Goal: Register for event/course

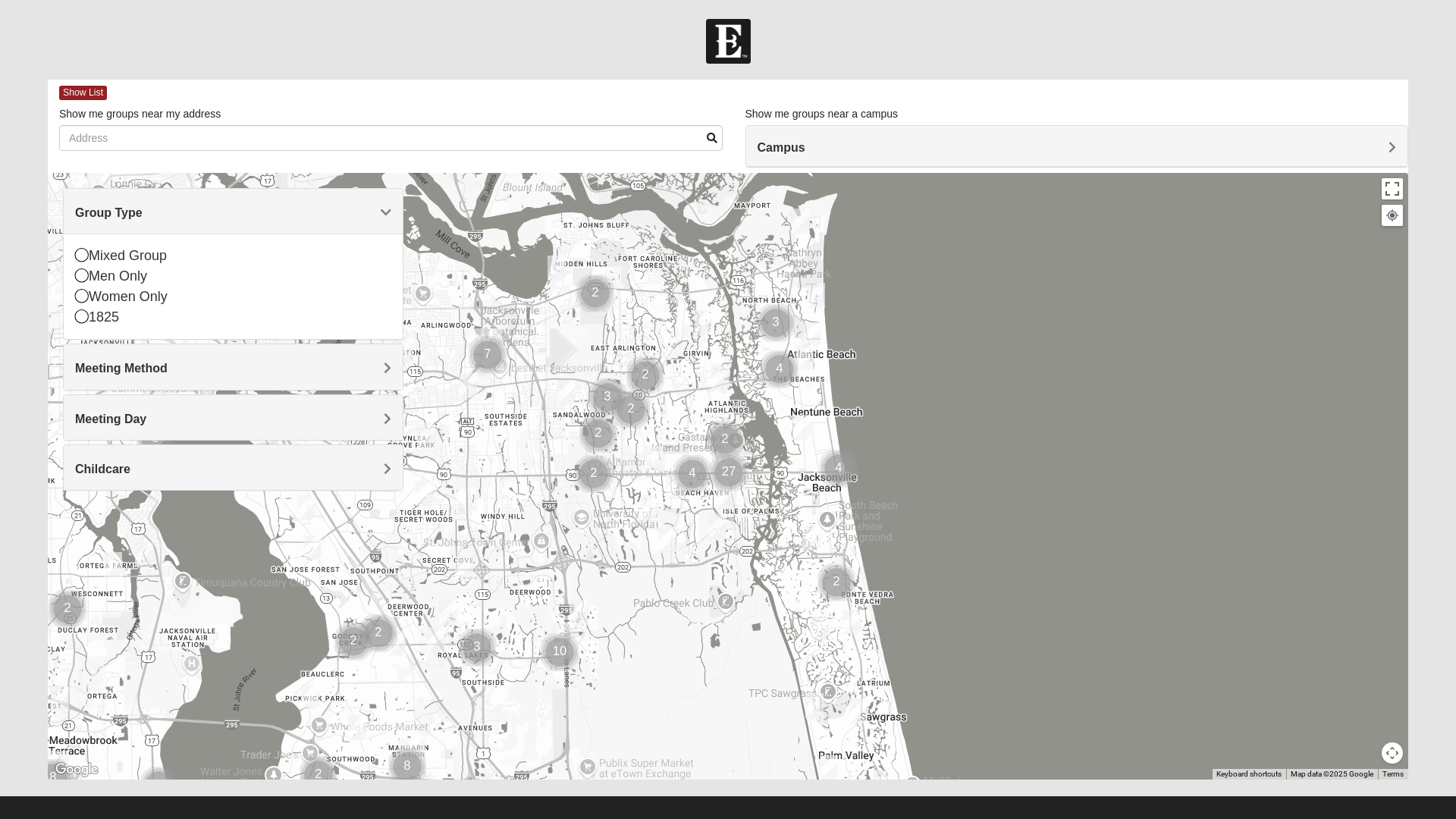
click at [75, 276] on icon at bounding box center [82, 276] width 14 height 14
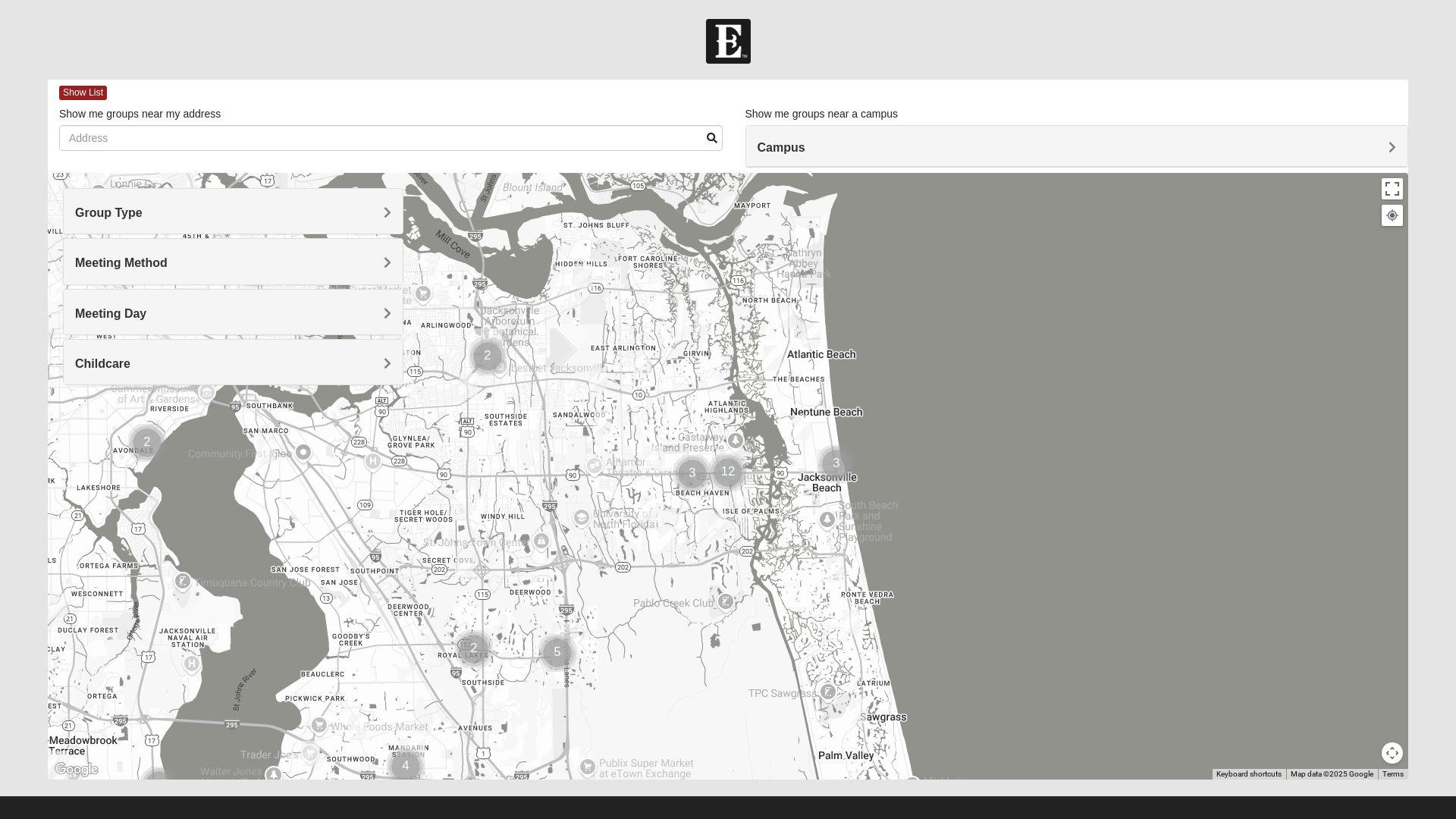
click at [168, 264] on span "Meeting Method" at bounding box center [121, 262] width 92 height 13
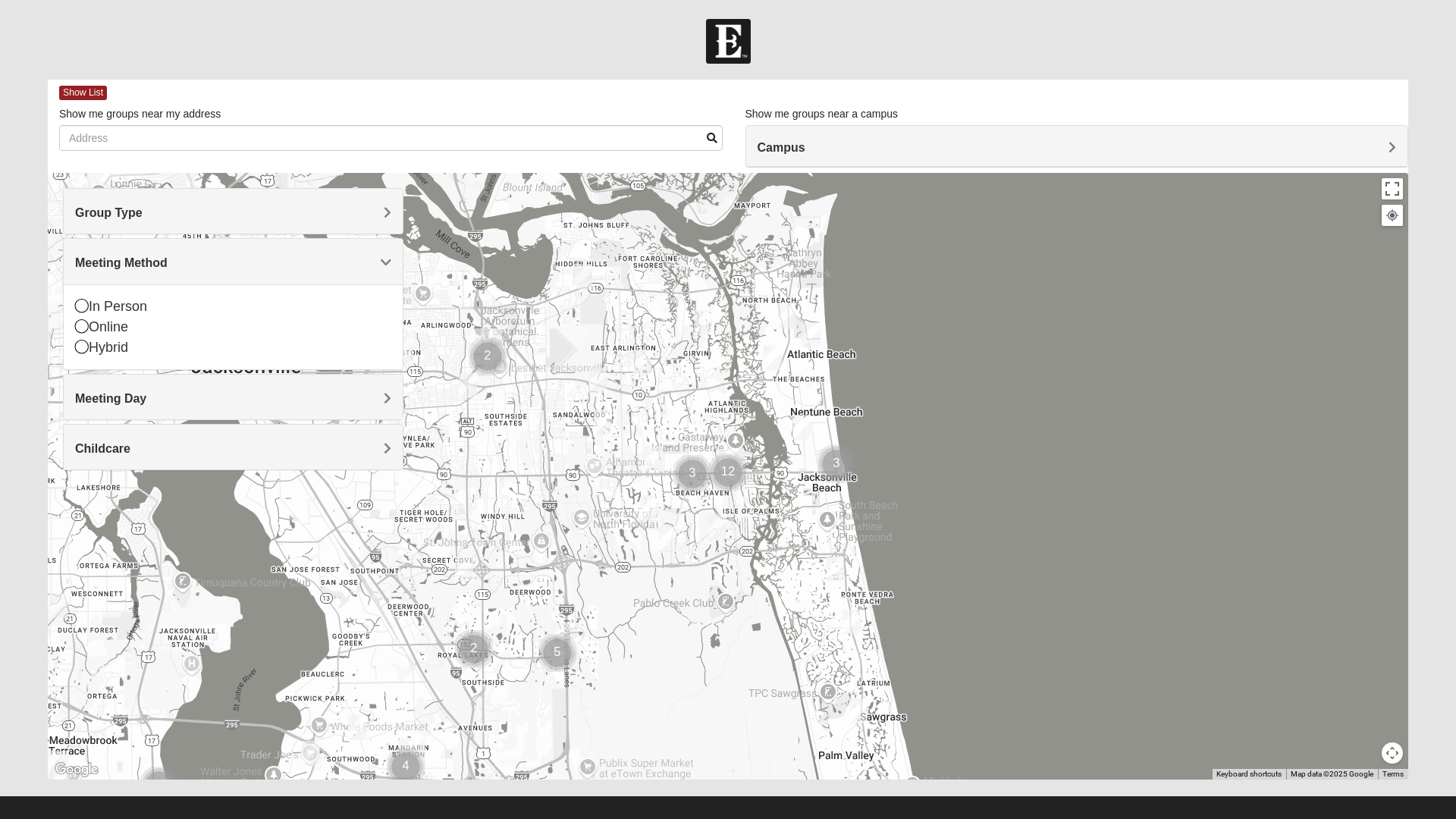
click at [86, 310] on icon at bounding box center [82, 305] width 14 height 14
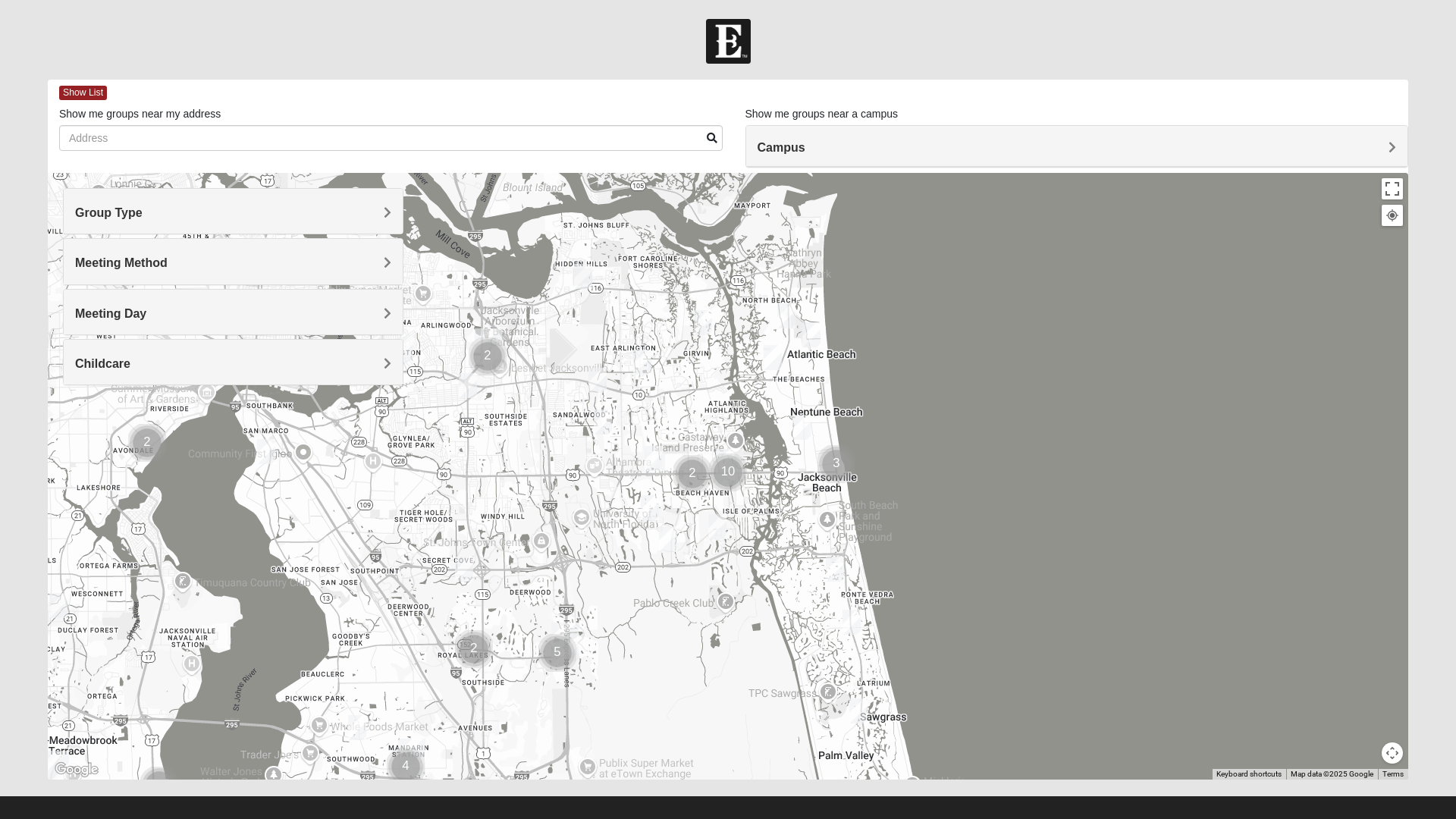
click at [147, 315] on span "Meeting Day" at bounding box center [111, 313] width 71 height 13
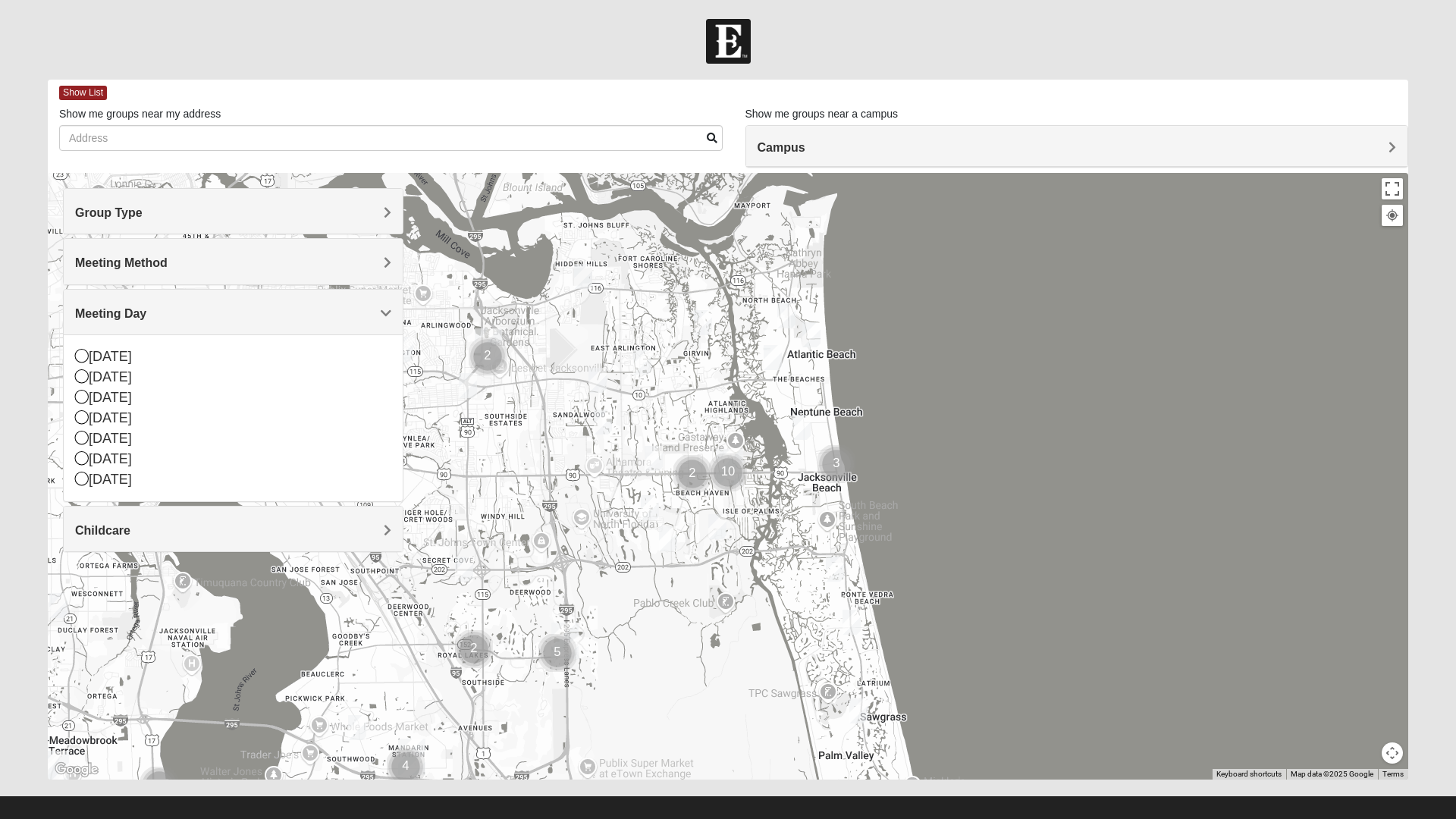
click at [82, 358] on icon at bounding box center [82, 356] width 14 height 14
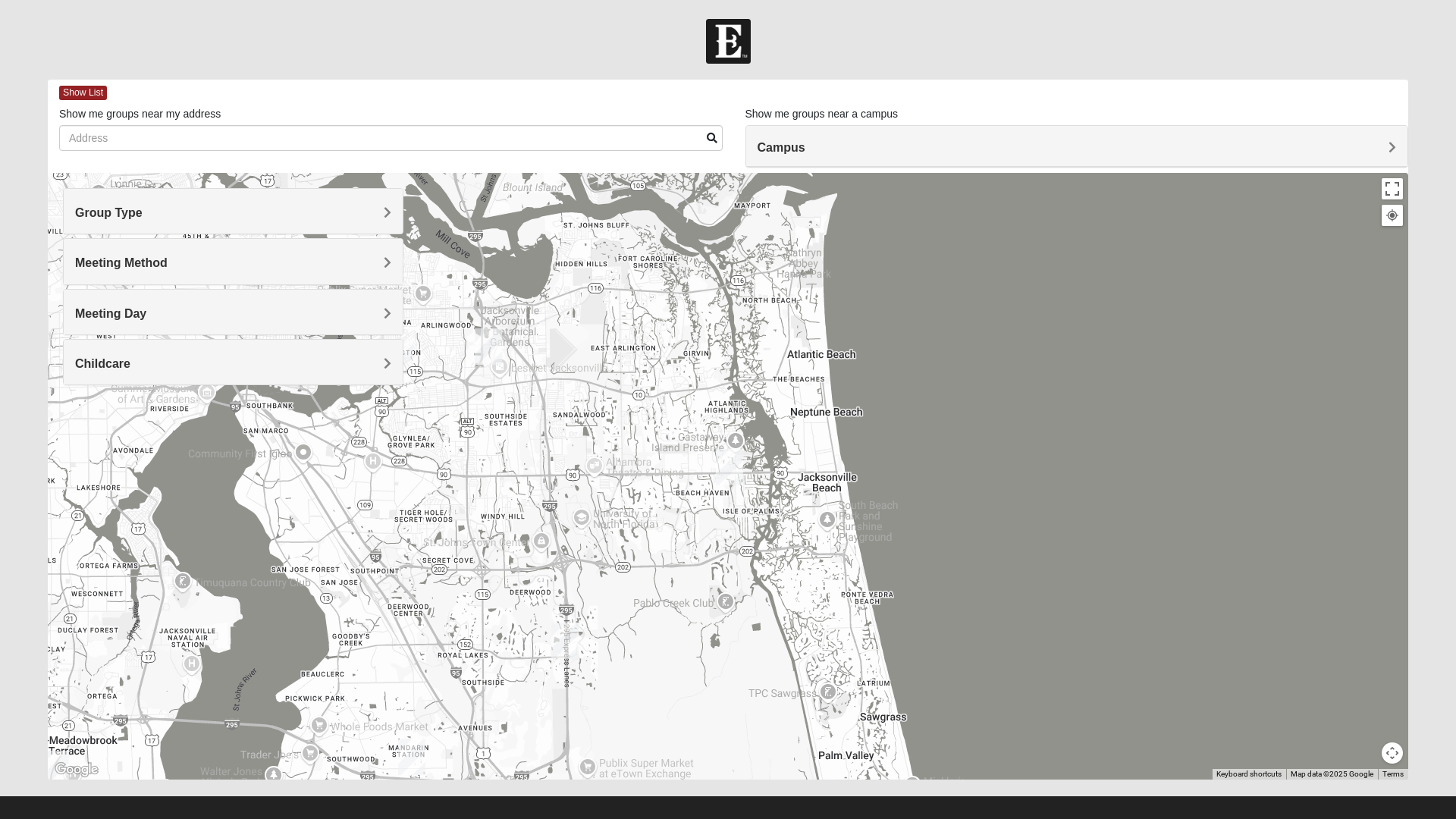
click at [147, 314] on span "Meeting Day" at bounding box center [111, 313] width 71 height 13
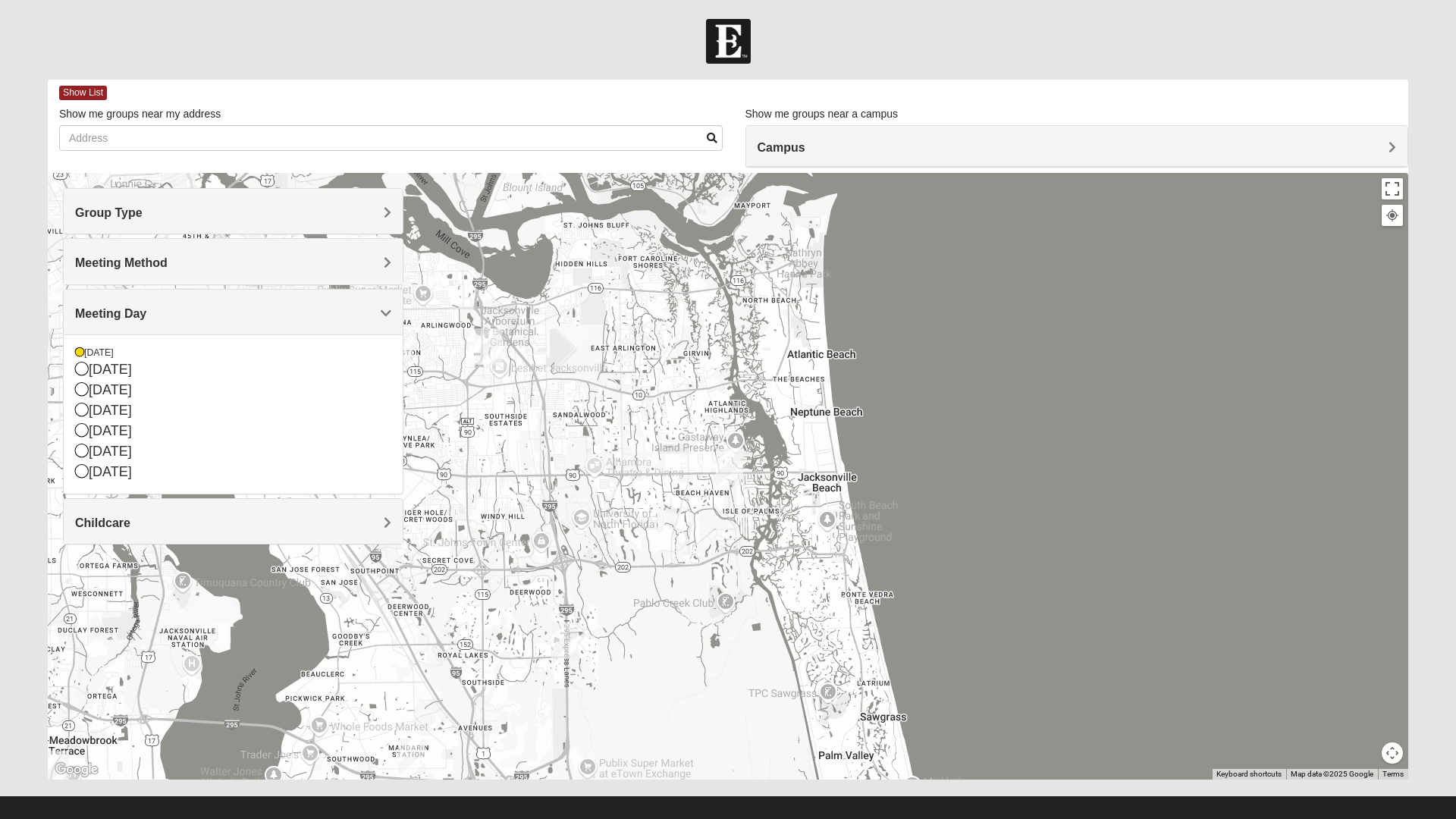
click at [80, 353] on icon at bounding box center [80, 352] width 9 height 9
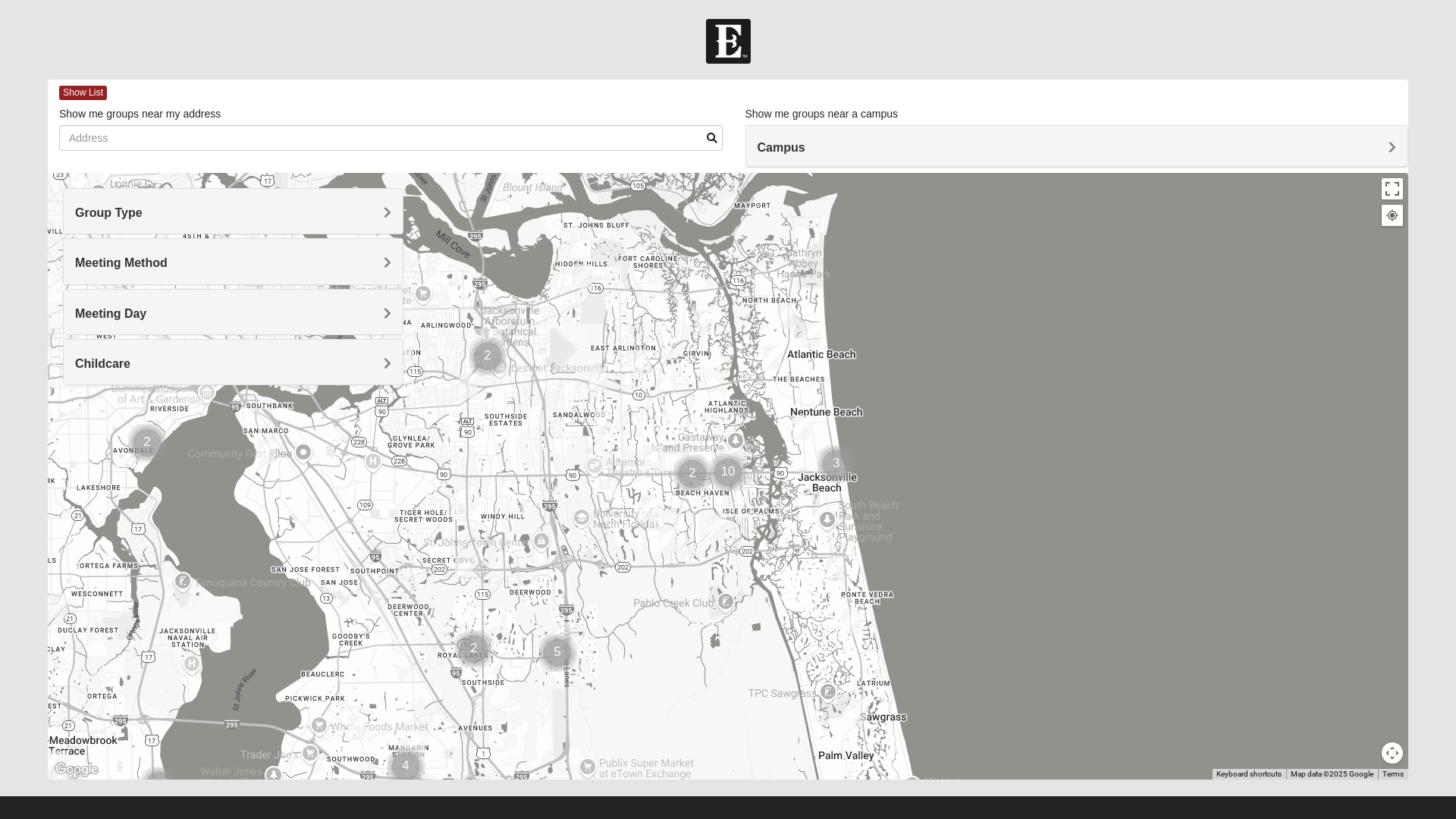
click at [802, 427] on img "Mens Crytzer/Siemion 32250" at bounding box center [801, 427] width 31 height 37
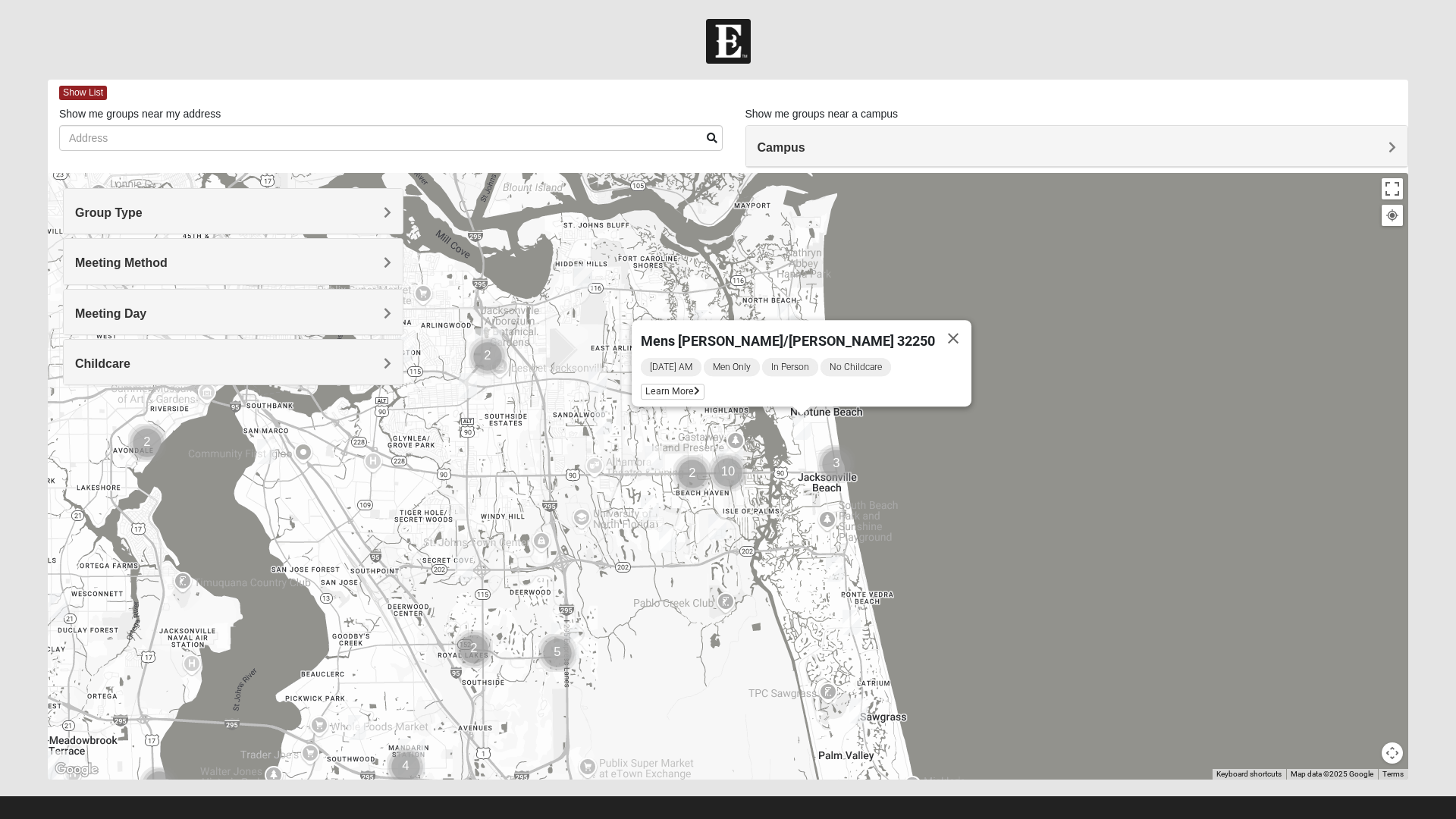
click at [698, 386] on span "Learn More" at bounding box center [672, 392] width 64 height 16
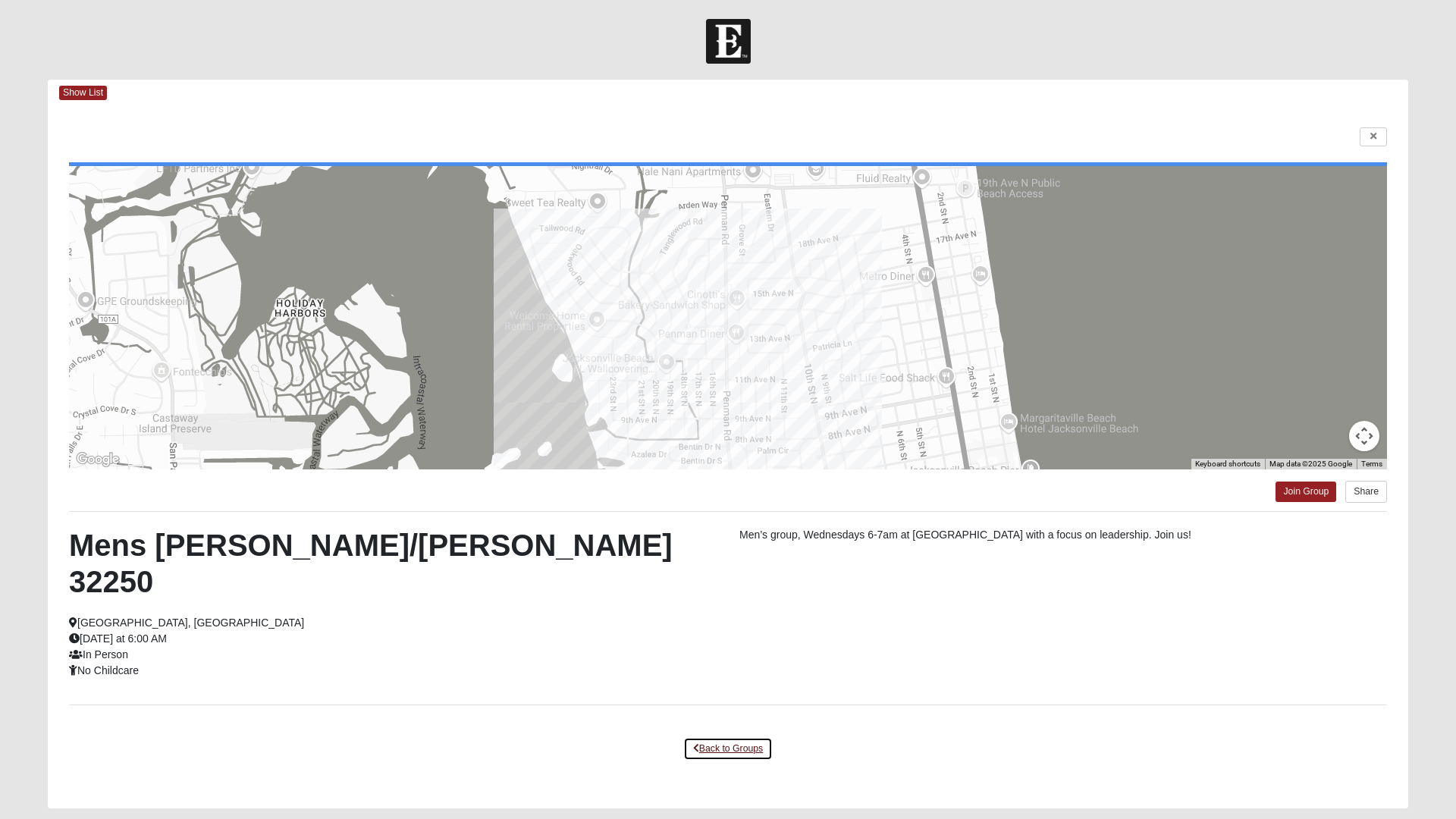
click at [734, 737] on link "Back to Groups" at bounding box center [728, 749] width 90 height 24
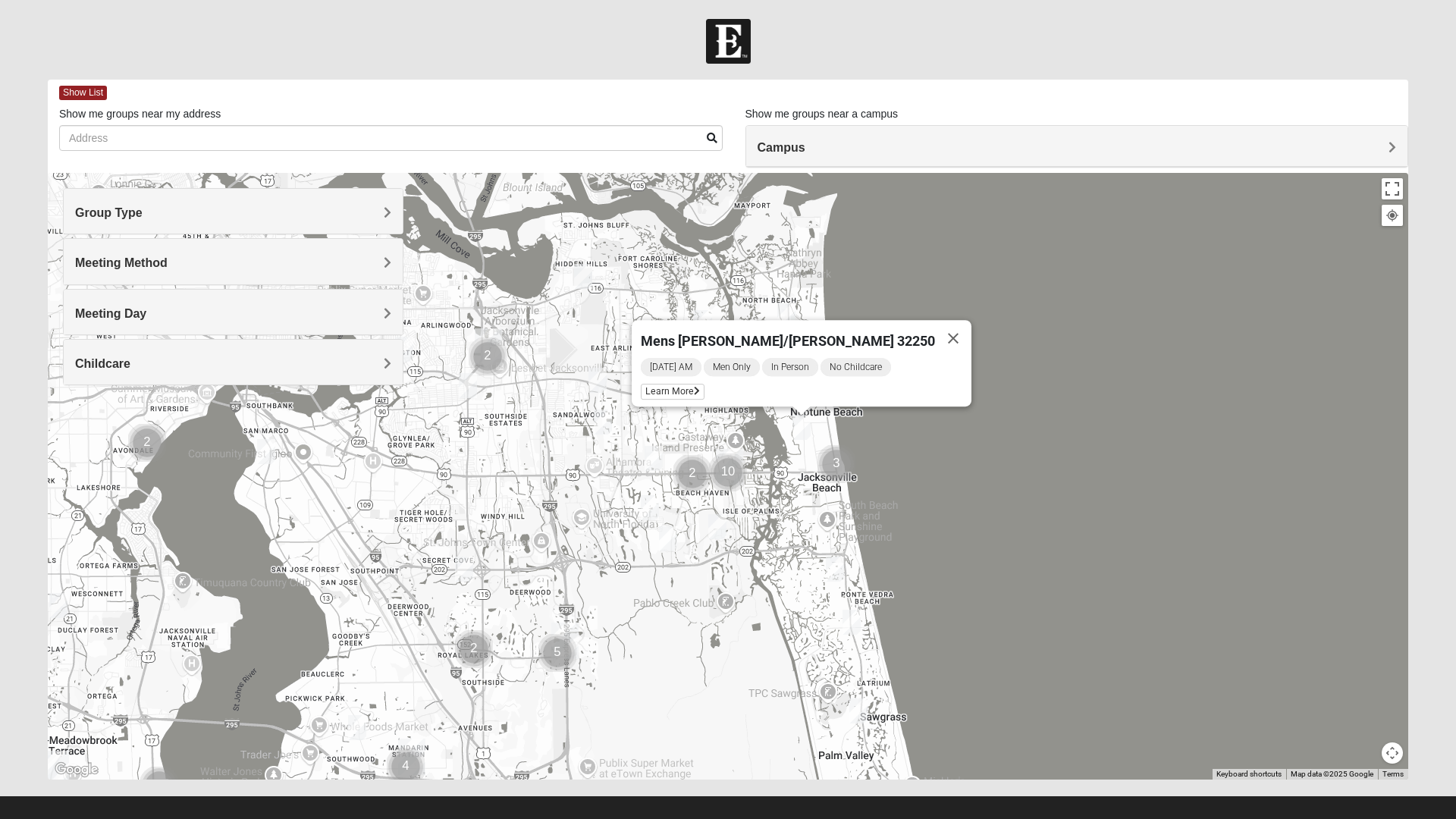
click at [935, 326] on button "Close" at bounding box center [952, 338] width 36 height 36
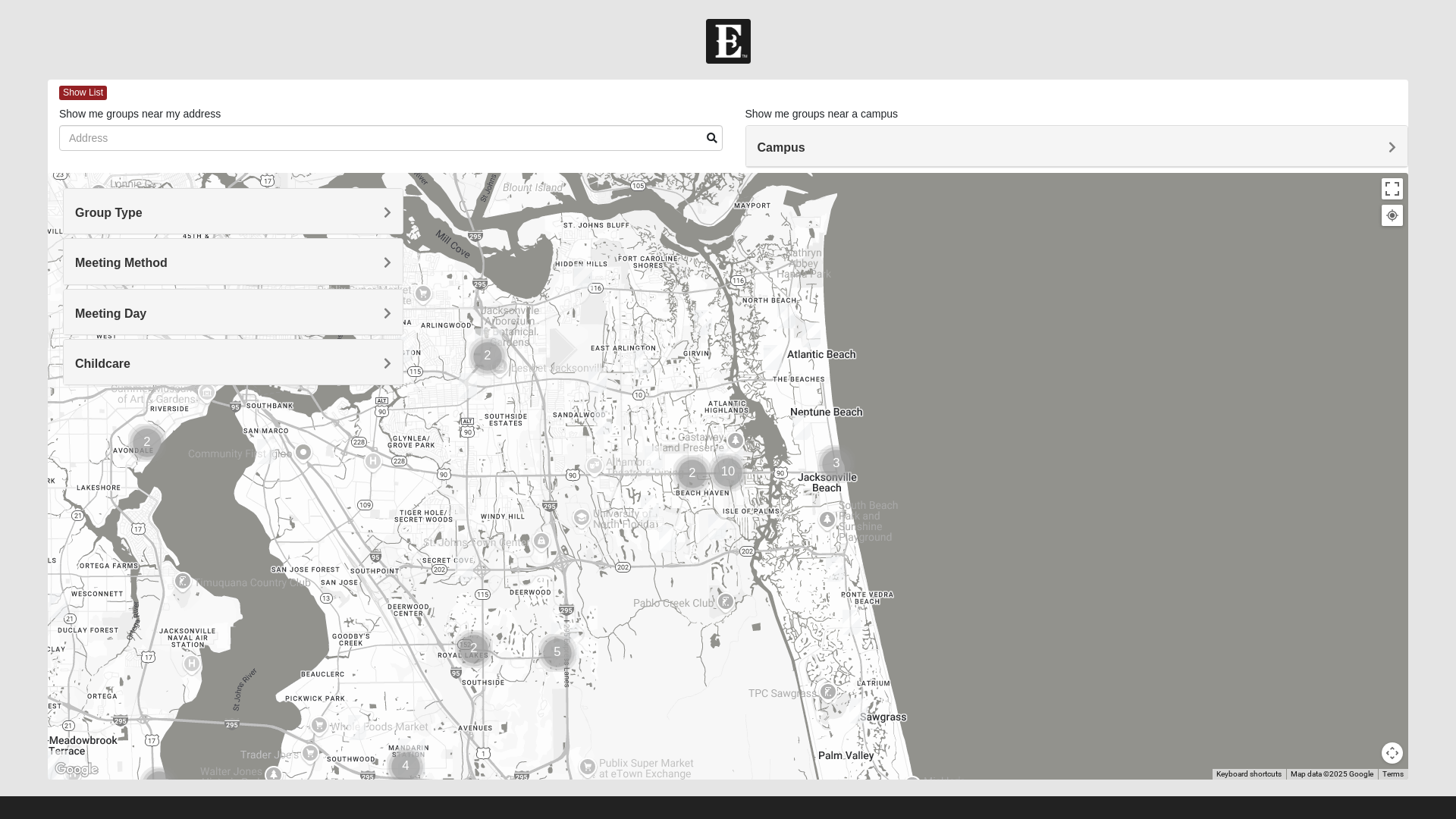
click at [814, 334] on img "Mens Militello 32233" at bounding box center [811, 334] width 31 height 37
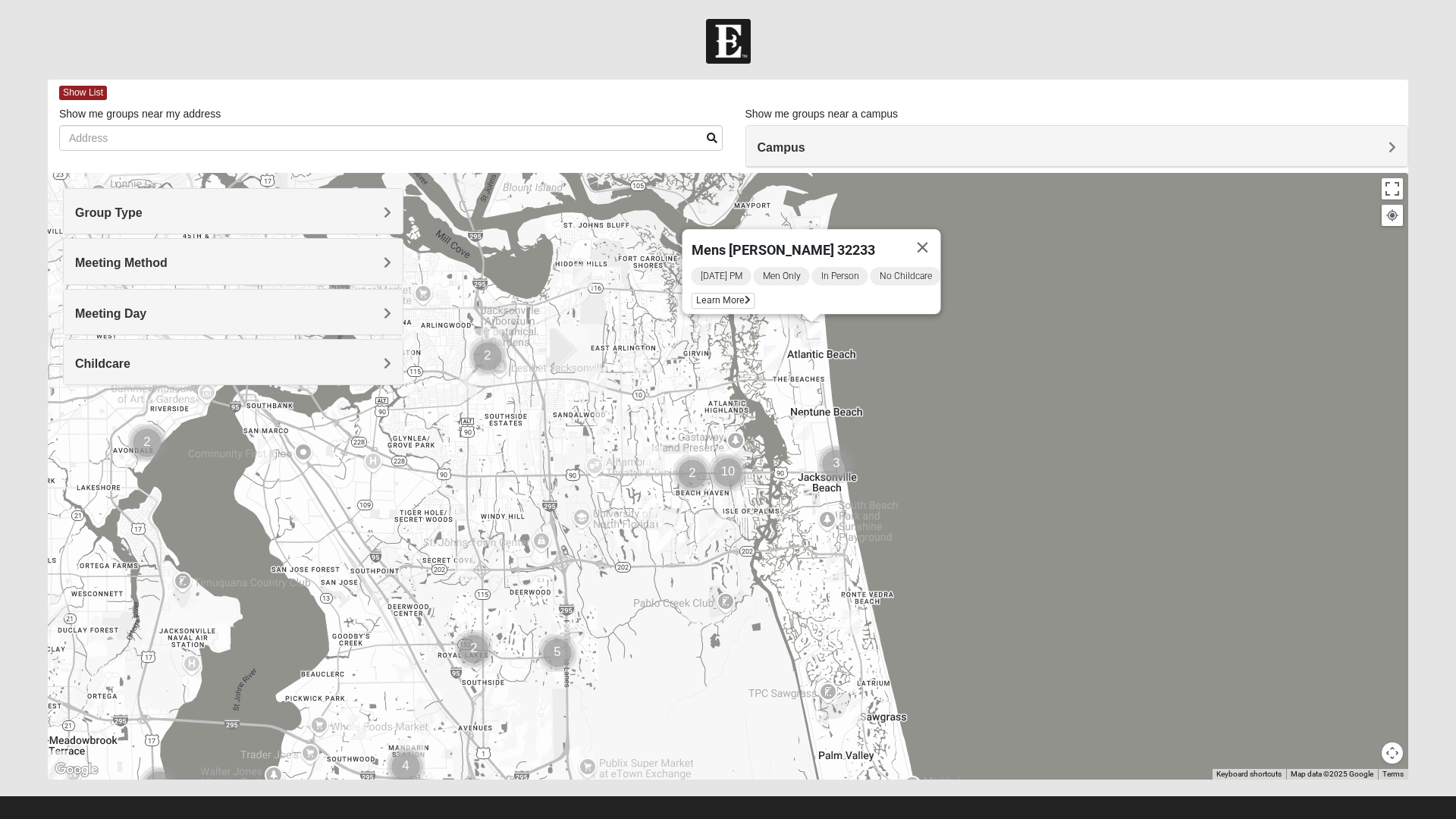
click at [725, 295] on span "Learn More" at bounding box center [723, 300] width 64 height 16
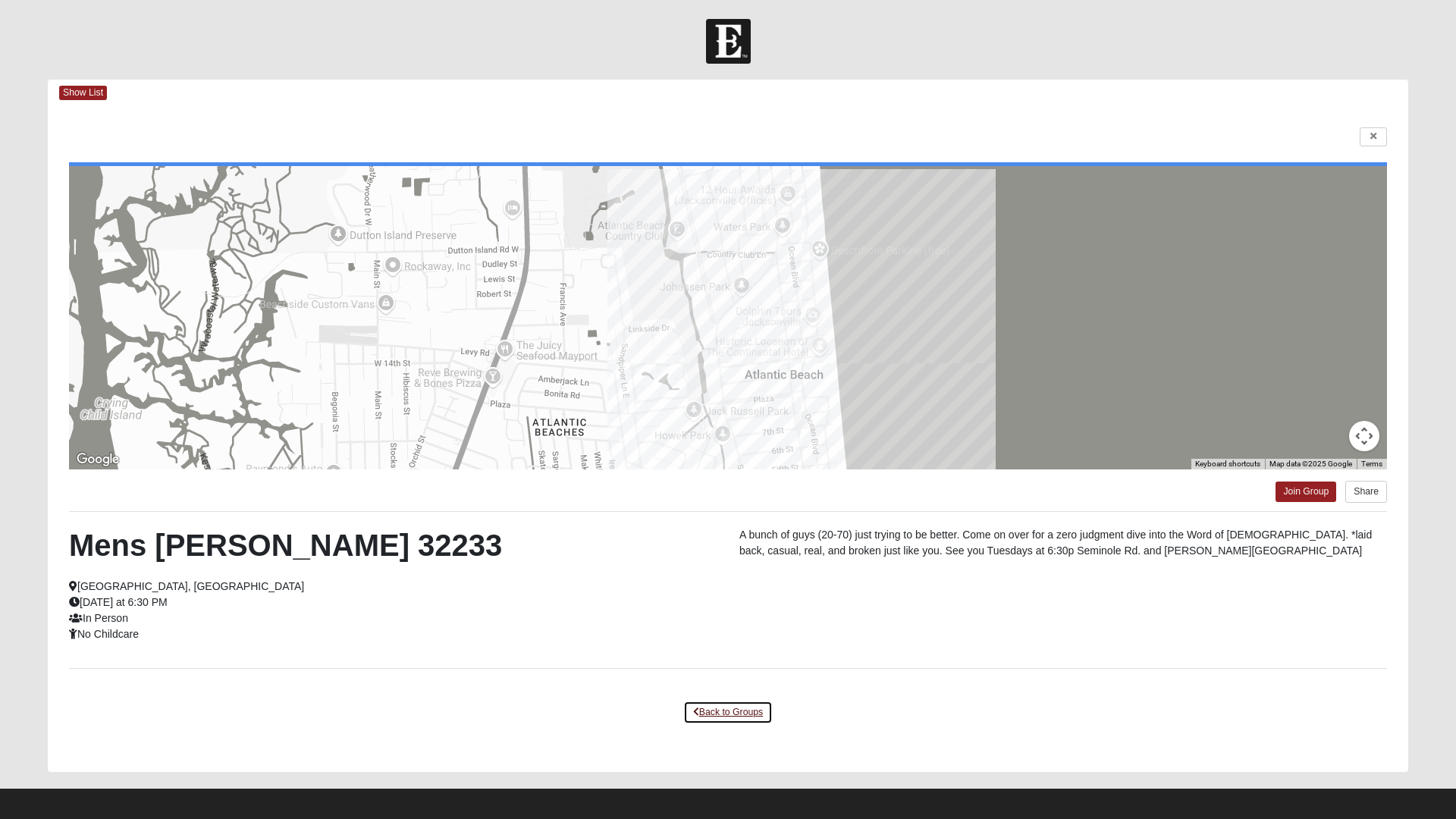
click at [734, 711] on link "Back to Groups" at bounding box center [728, 712] width 90 height 24
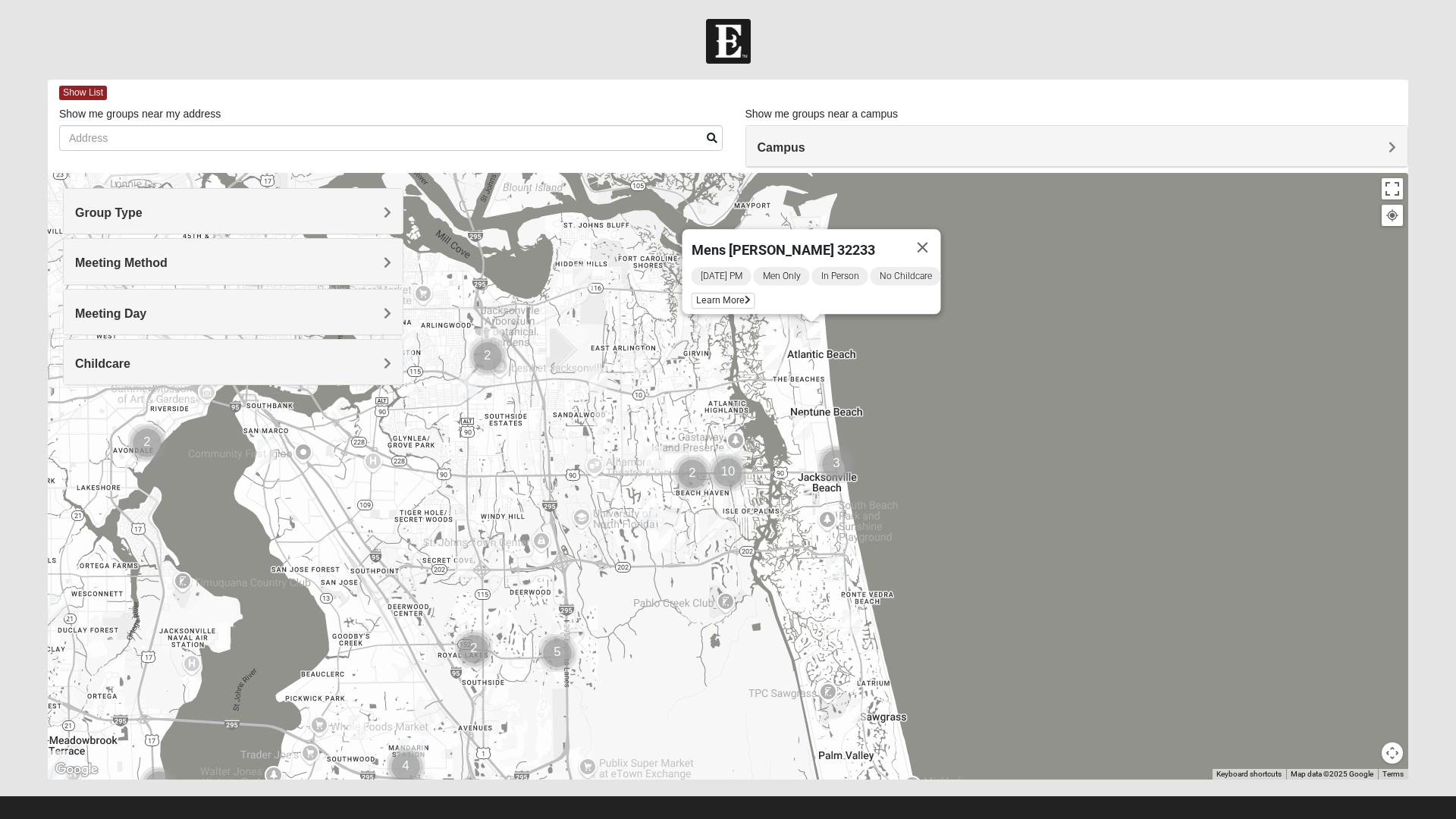
click at [771, 362] on img "Mens Boboc 32233" at bounding box center [772, 357] width 31 height 37
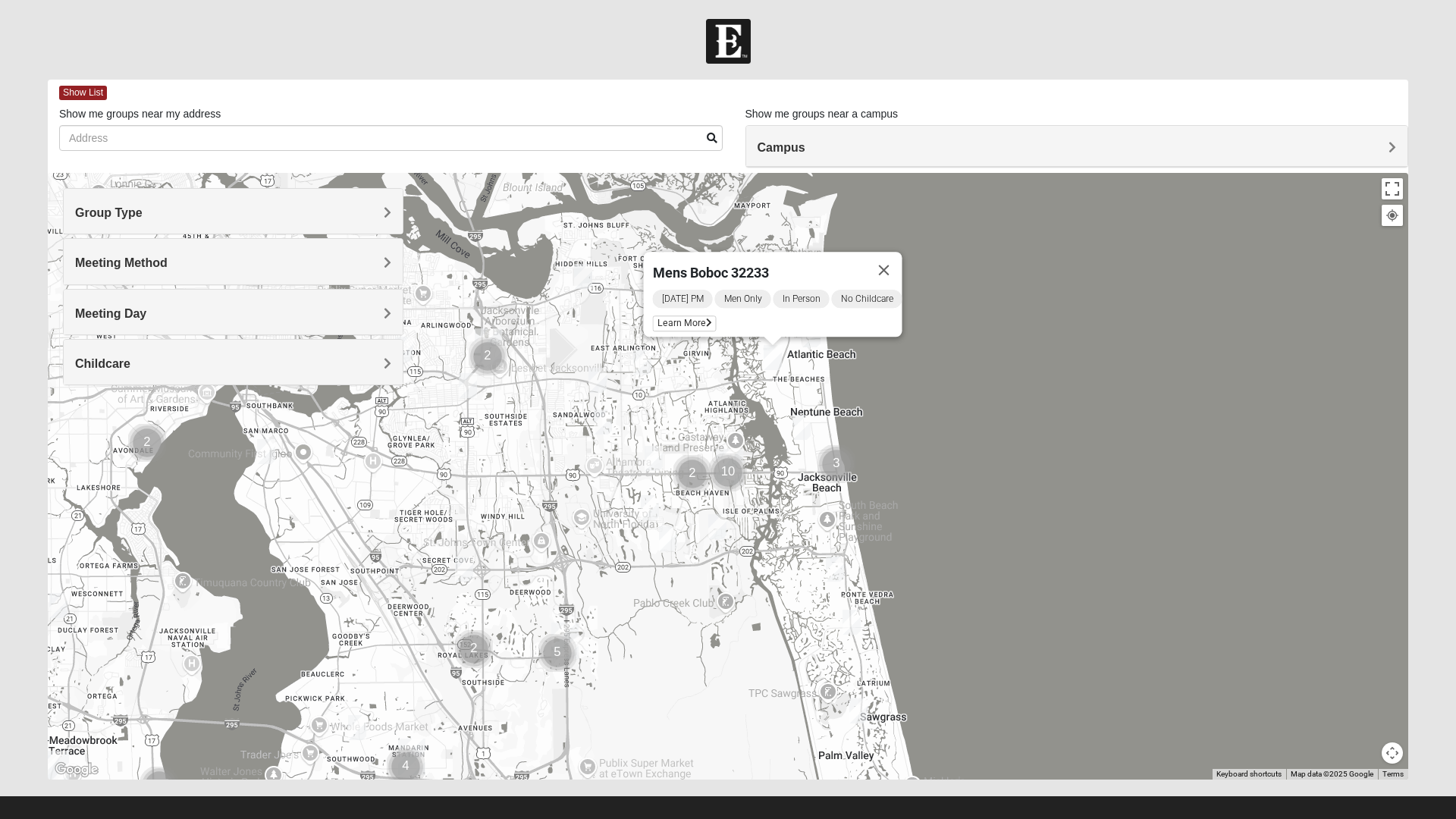
click at [682, 315] on span "Learn More" at bounding box center [685, 323] width 64 height 16
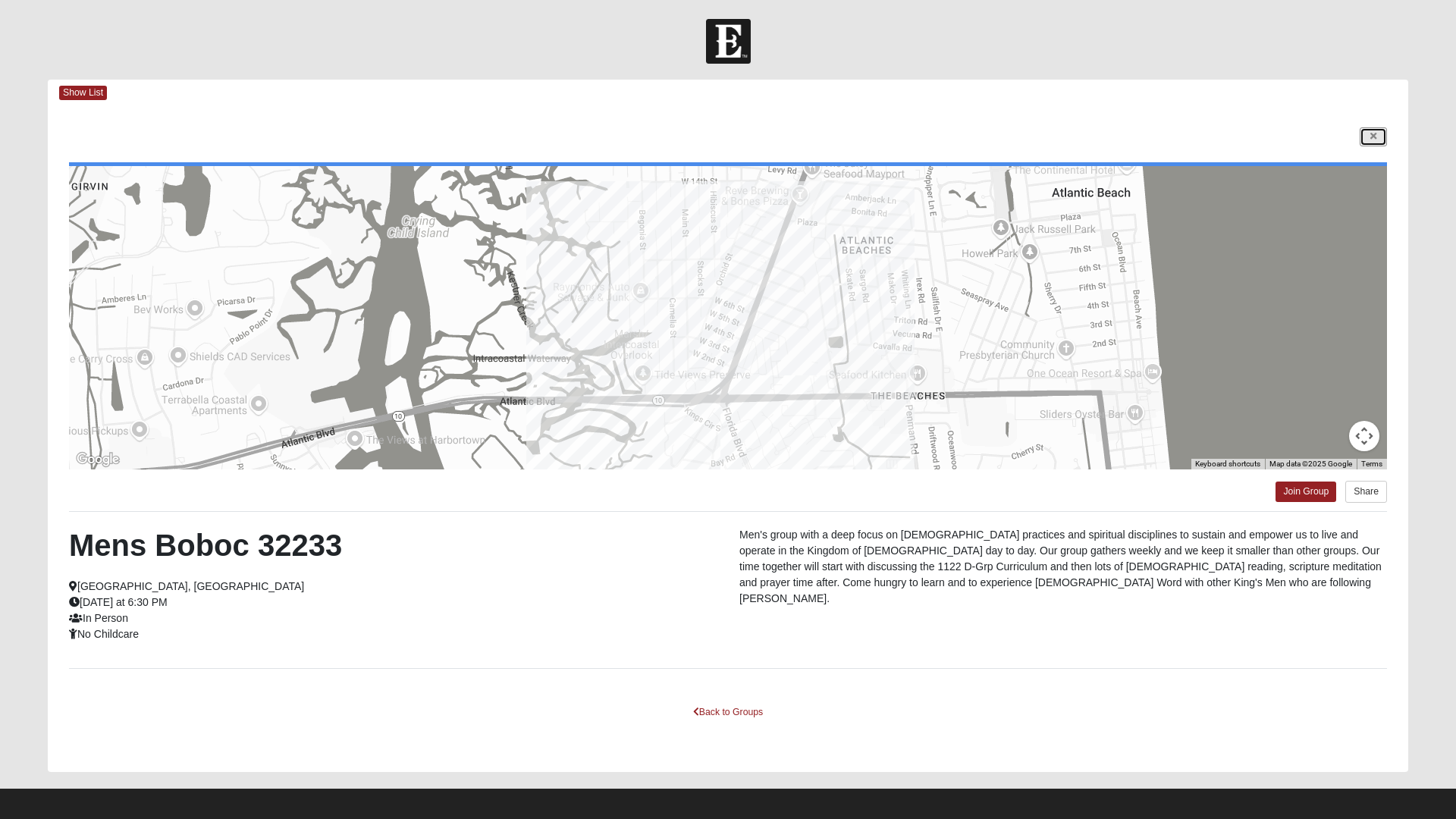
click at [1372, 137] on icon at bounding box center [1373, 136] width 6 height 9
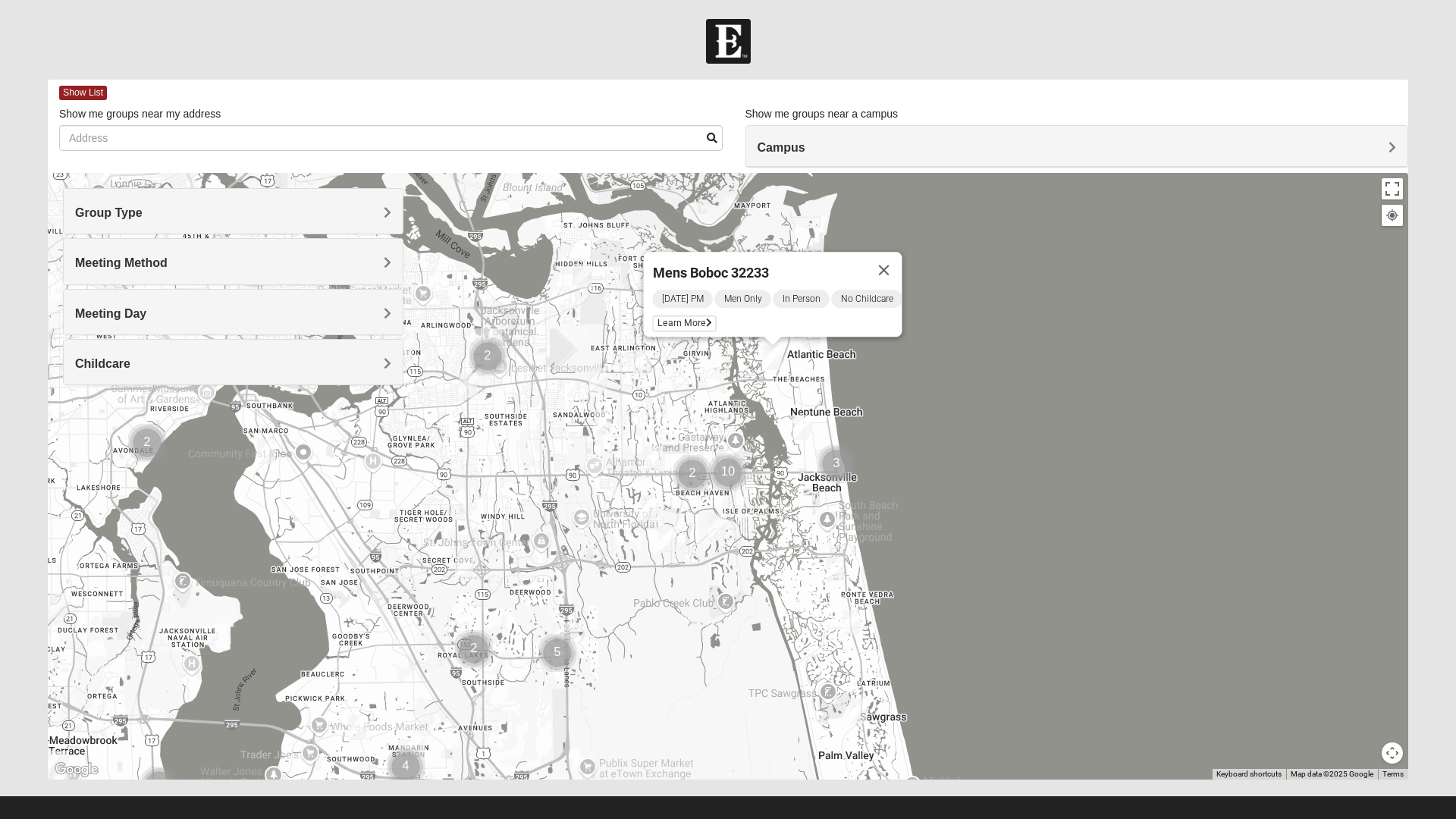
click at [718, 527] on img "Mens Schell 32224" at bounding box center [717, 527] width 31 height 37
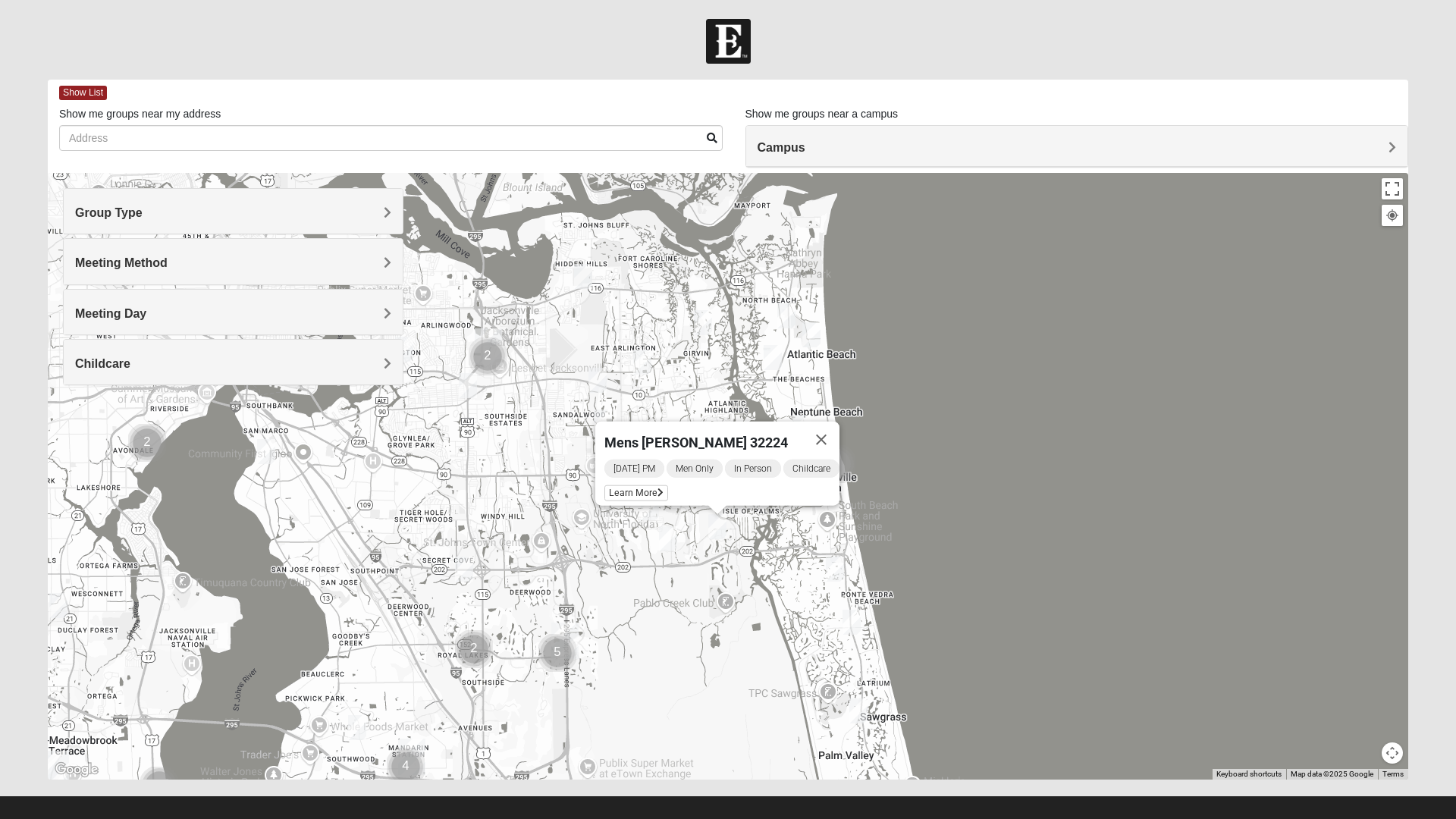
click at [632, 485] on span "Learn More" at bounding box center [635, 493] width 64 height 16
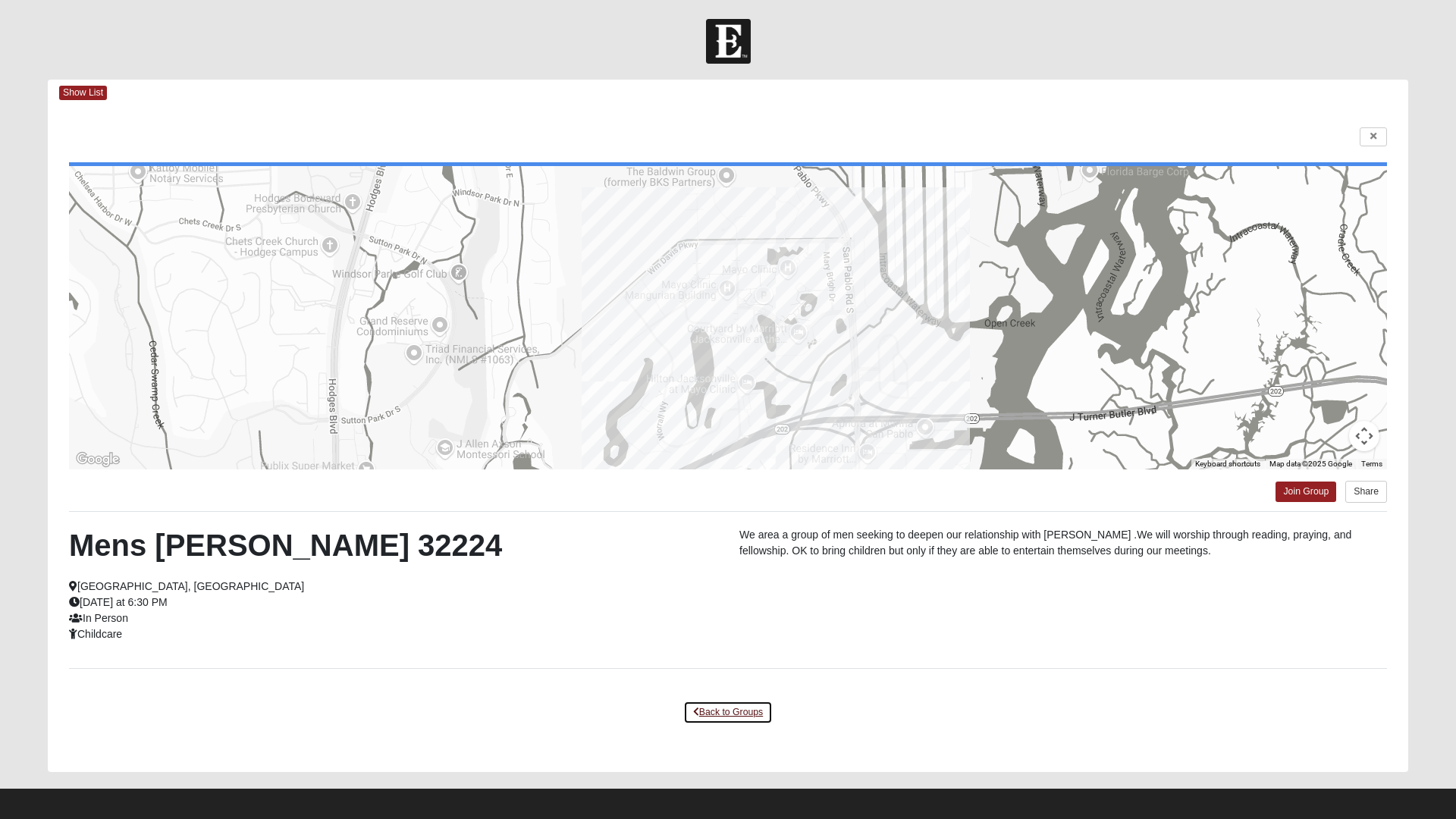
click at [736, 715] on link "Back to Groups" at bounding box center [728, 712] width 90 height 24
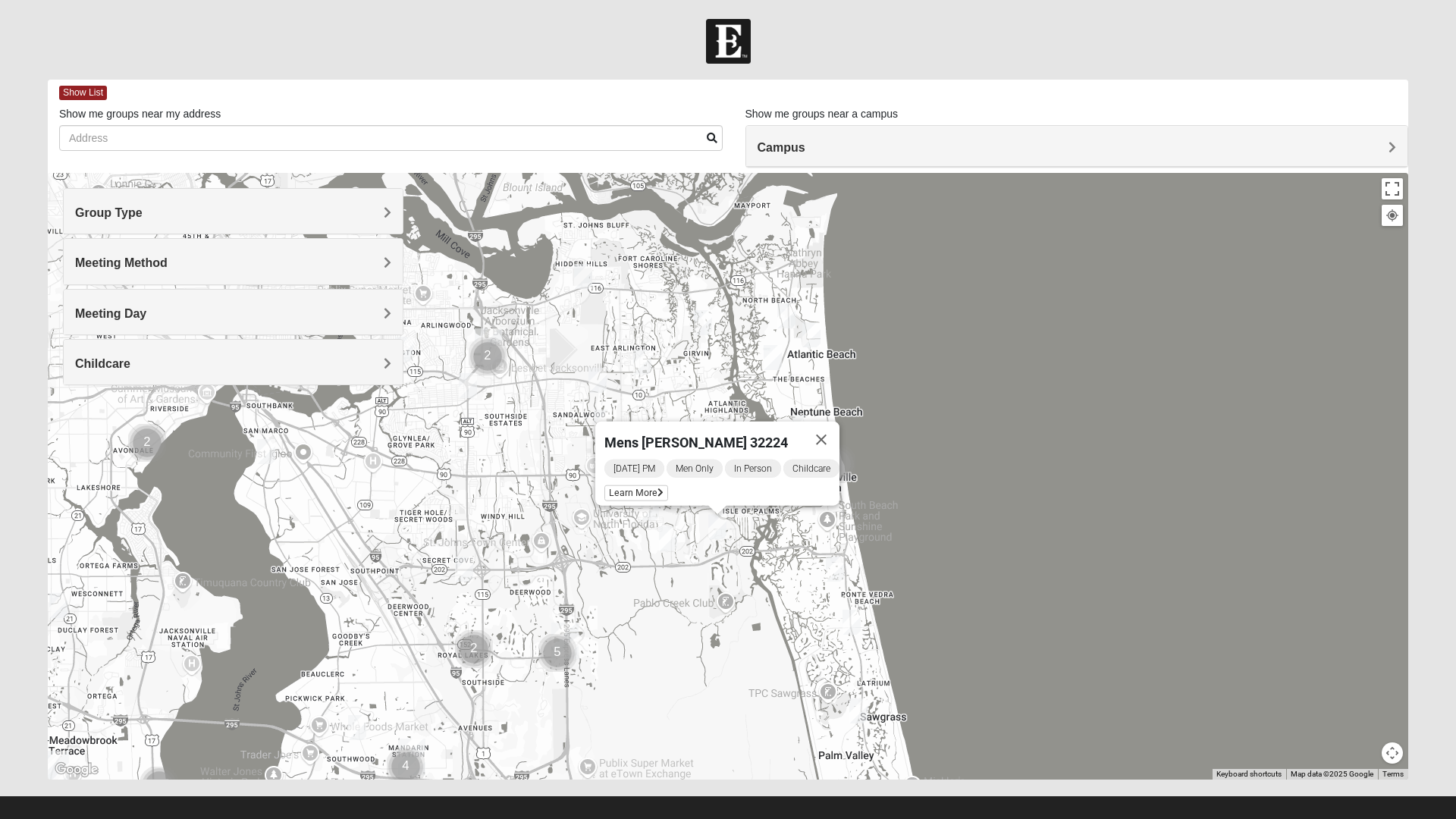
click at [670, 540] on img "Mens Howard/Glee 32224" at bounding box center [668, 539] width 31 height 37
click at [576, 498] on span "Learn More" at bounding box center [577, 505] width 64 height 16
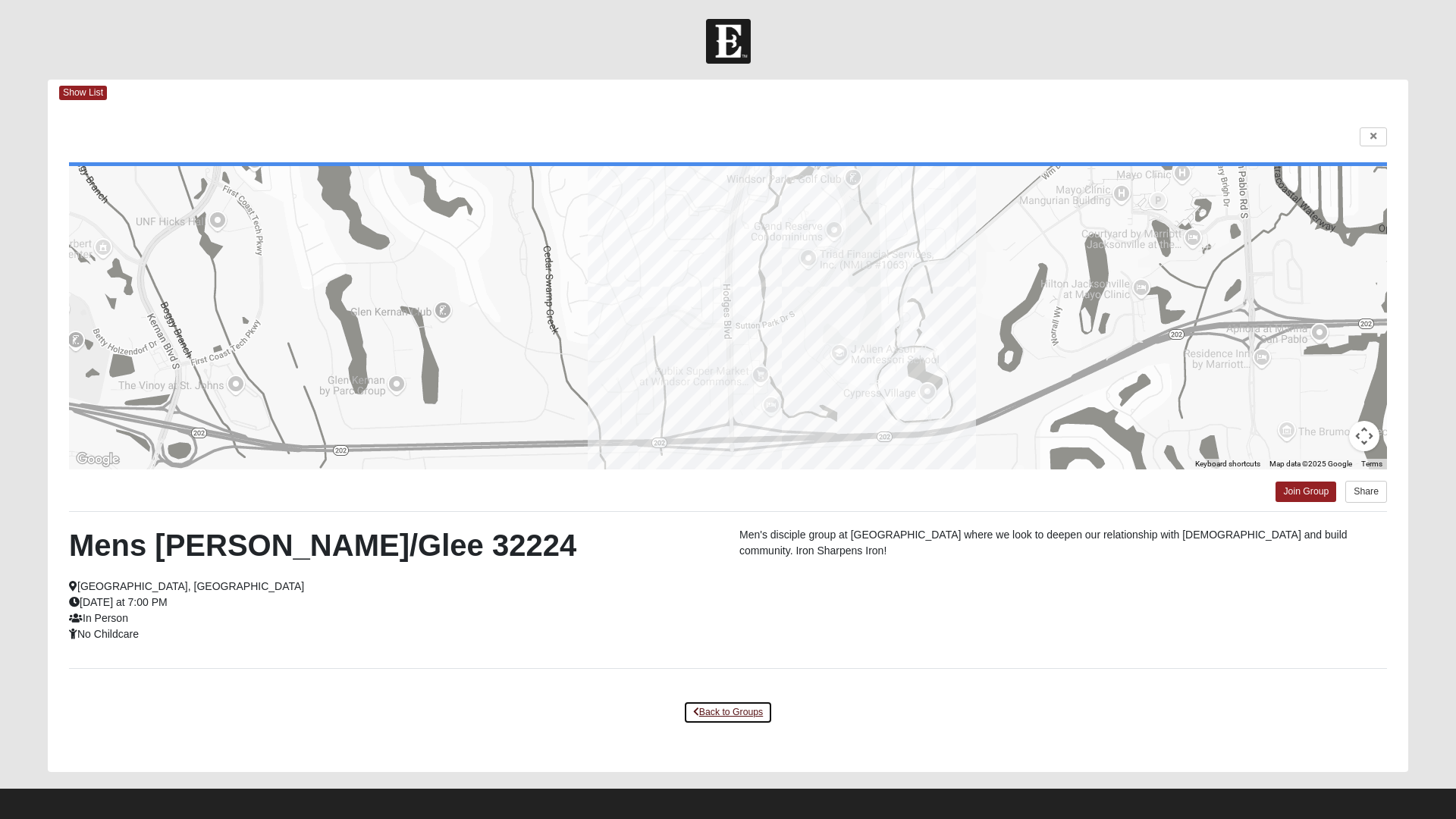
click at [732, 715] on link "Back to Groups" at bounding box center [728, 712] width 90 height 24
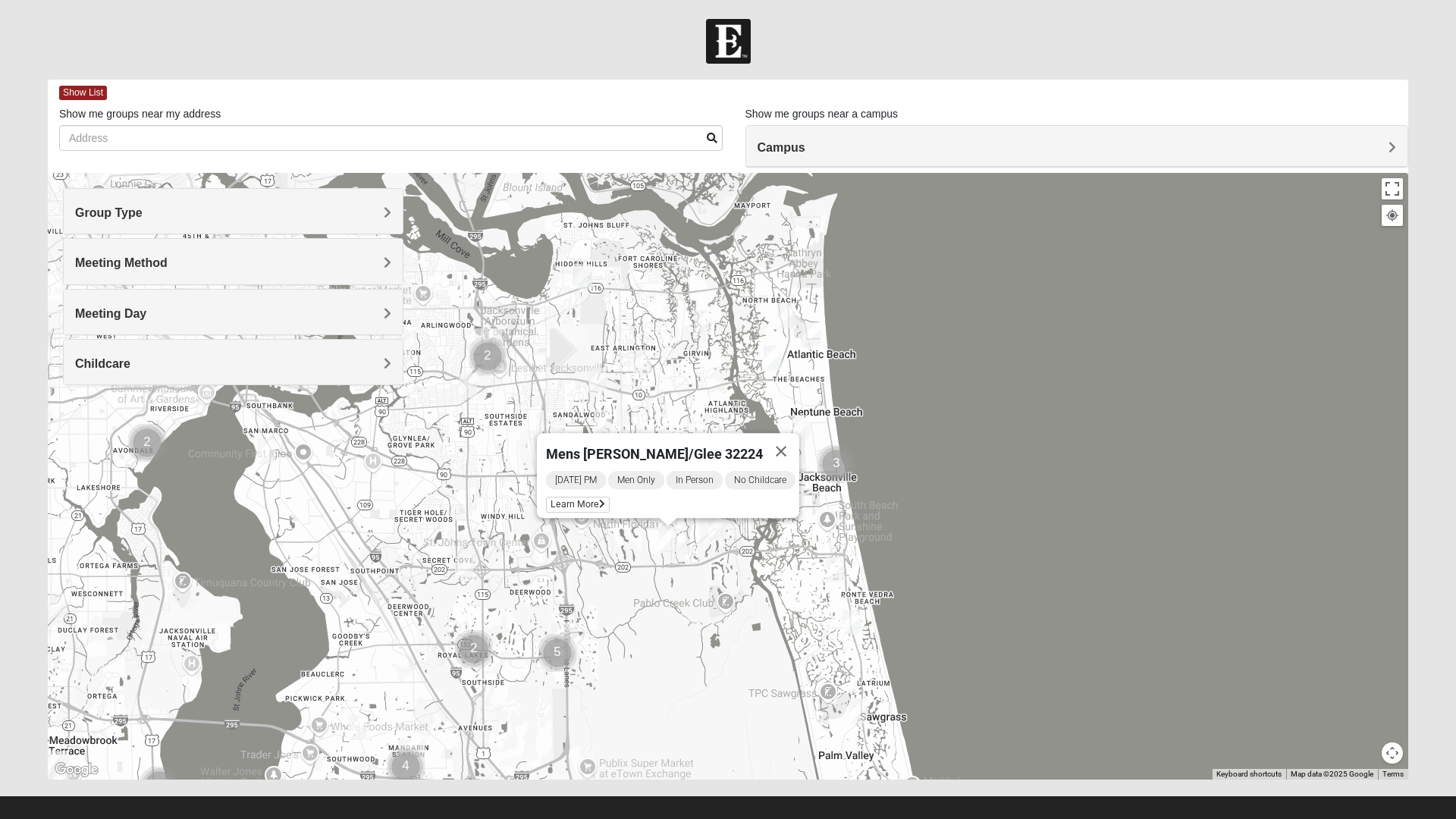
click at [789, 323] on img "Mens McCann 32233" at bounding box center [785, 316] width 31 height 37
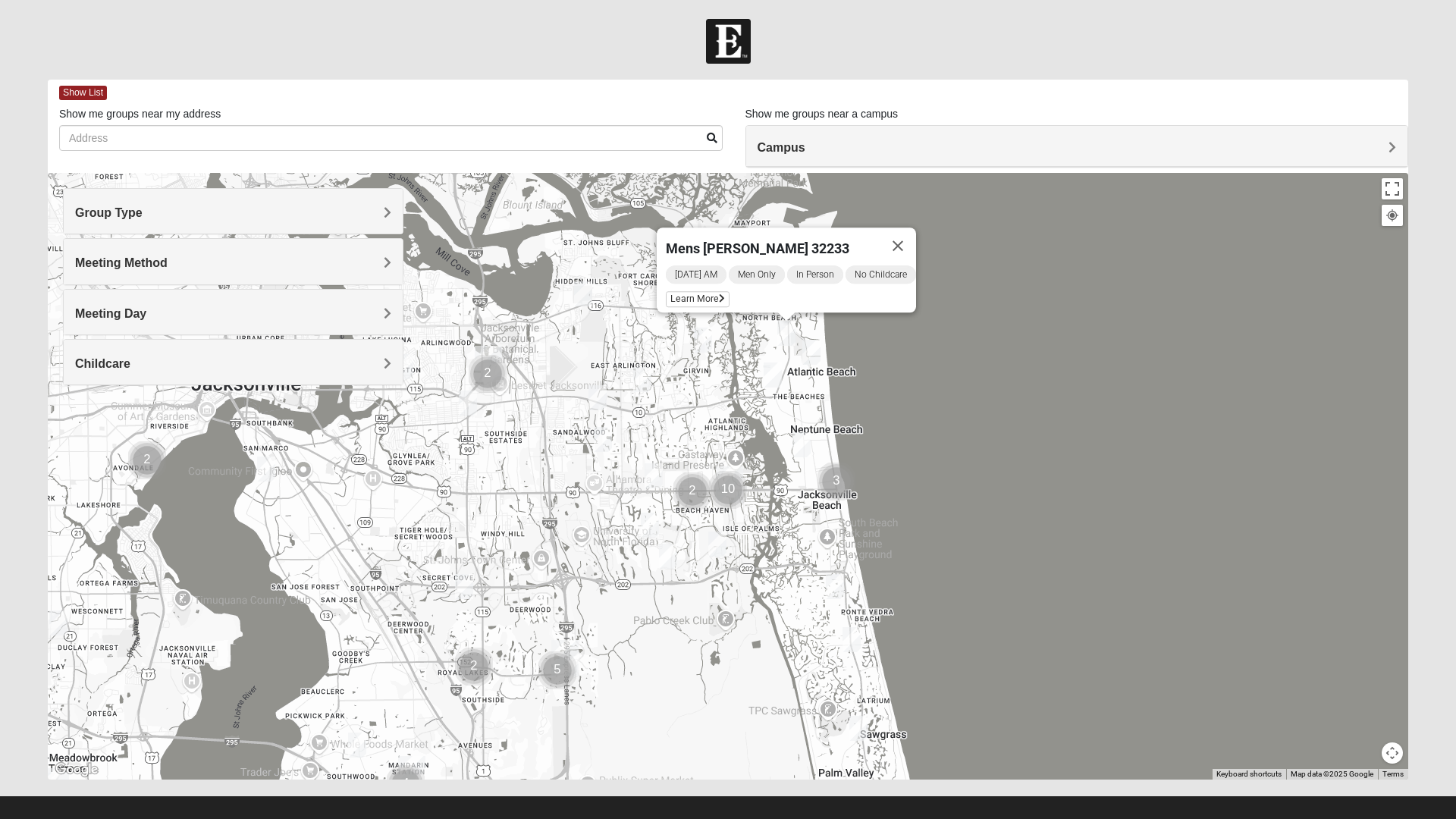
click at [697, 292] on span "Learn More" at bounding box center [697, 299] width 64 height 16
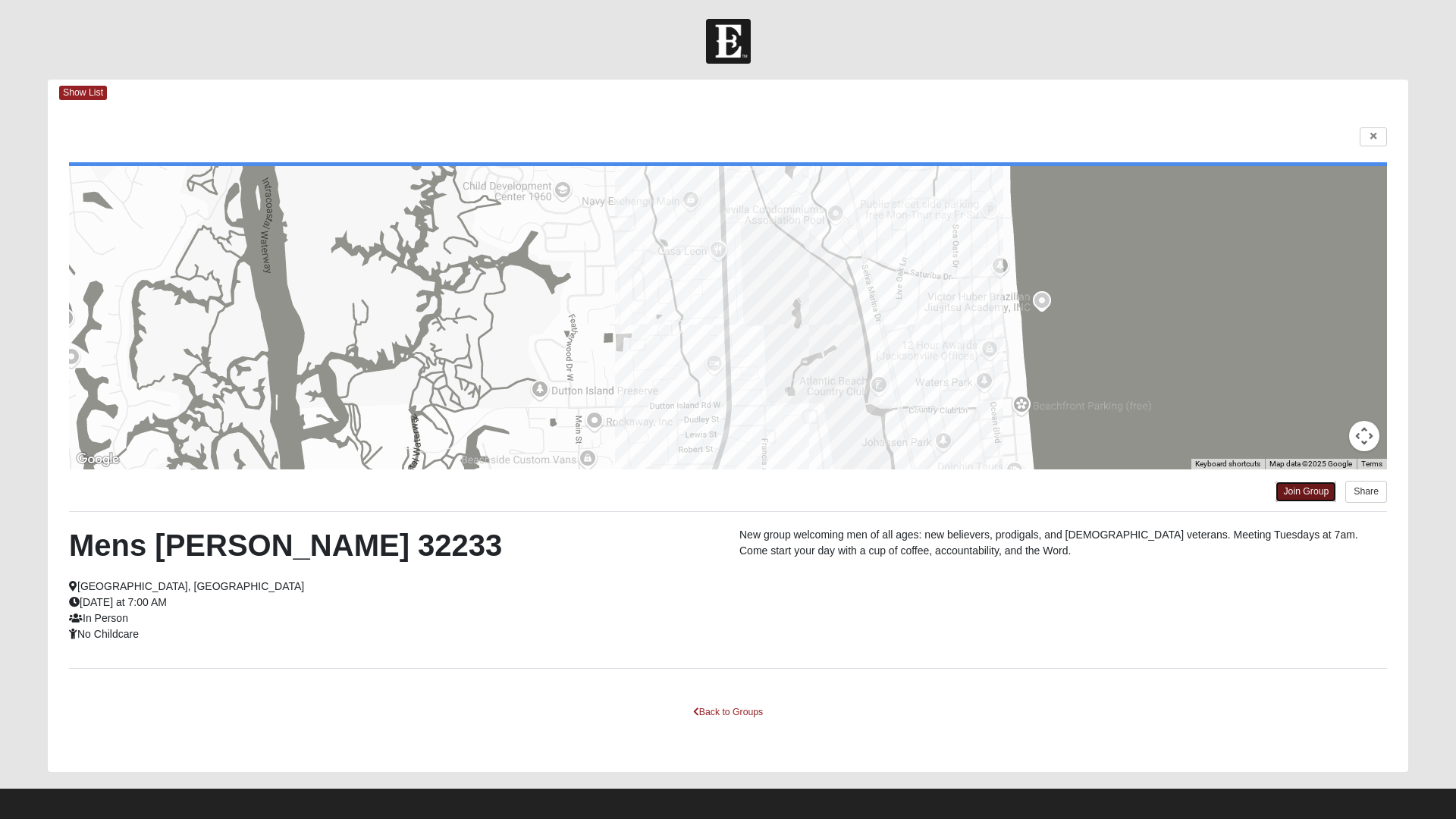
click at [1300, 492] on link "Join Group" at bounding box center [1305, 492] width 61 height 20
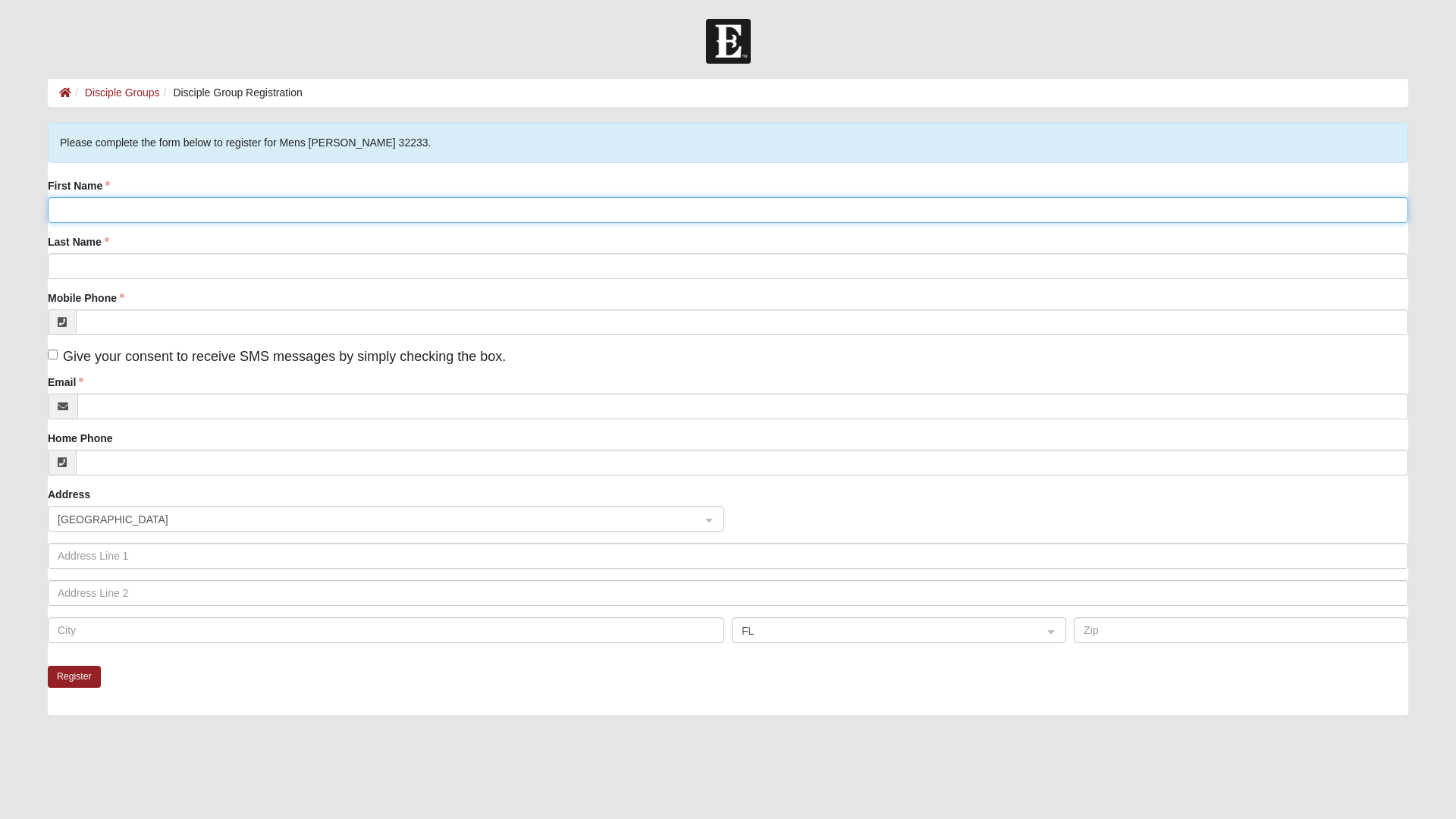
click at [108, 210] on input "First Name" at bounding box center [728, 210] width 1360 height 25
type input "Bob"
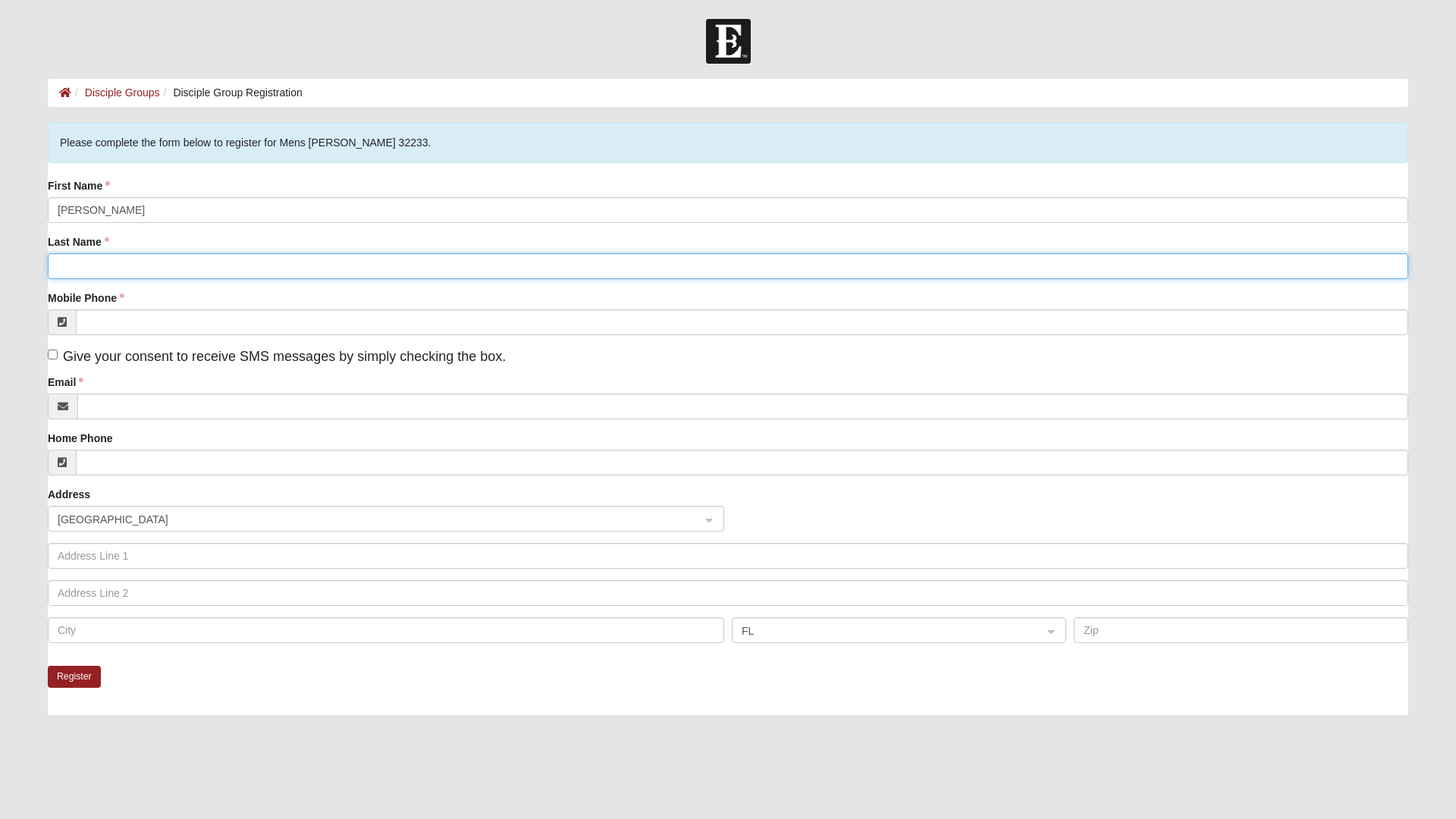
click at [116, 269] on input "Last Name" at bounding box center [728, 266] width 1360 height 25
type input "Strain"
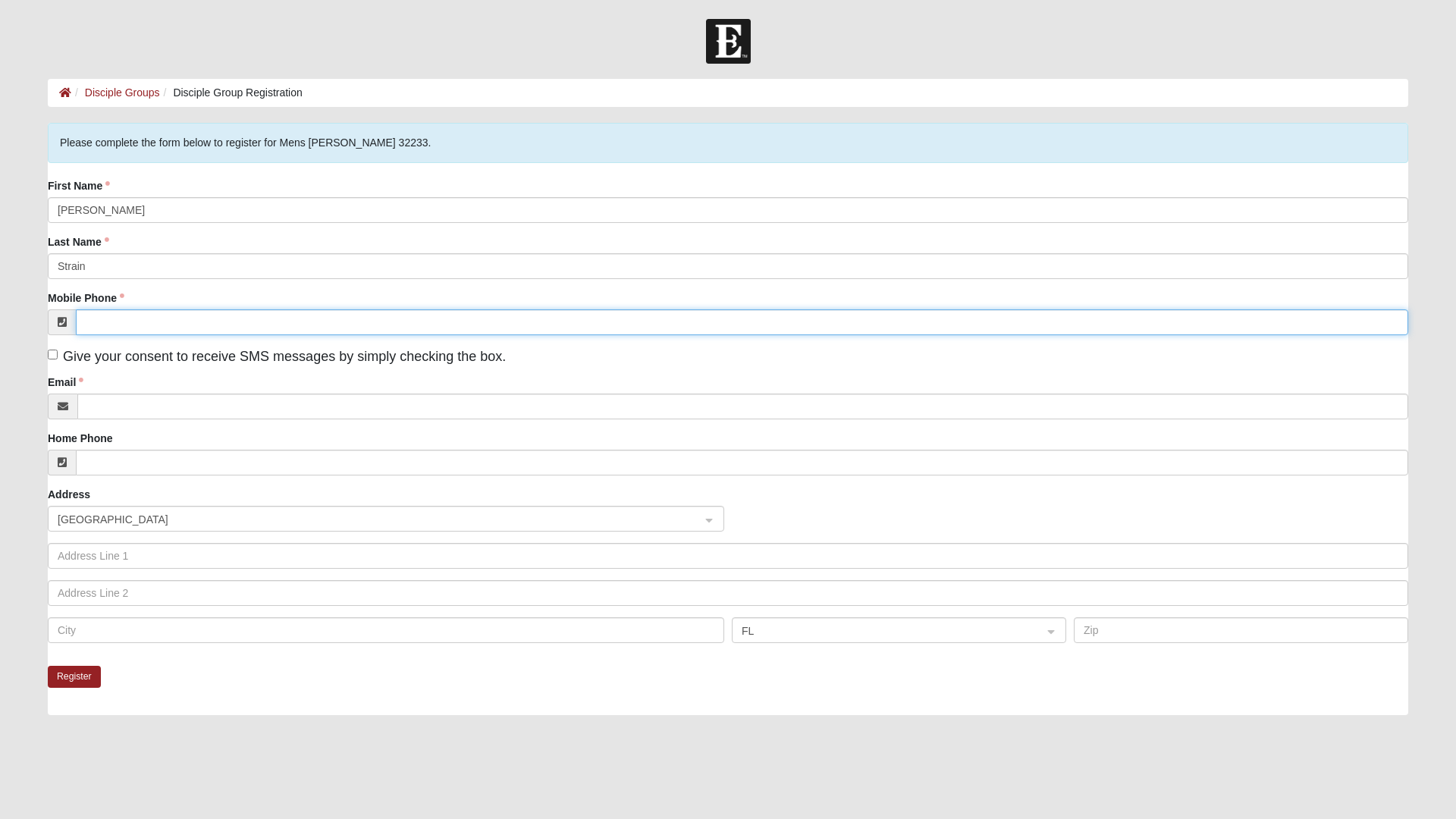
click at [150, 322] on input "Mobile Phone" at bounding box center [742, 321] width 1332 height 25
type input "(864) 979-5690"
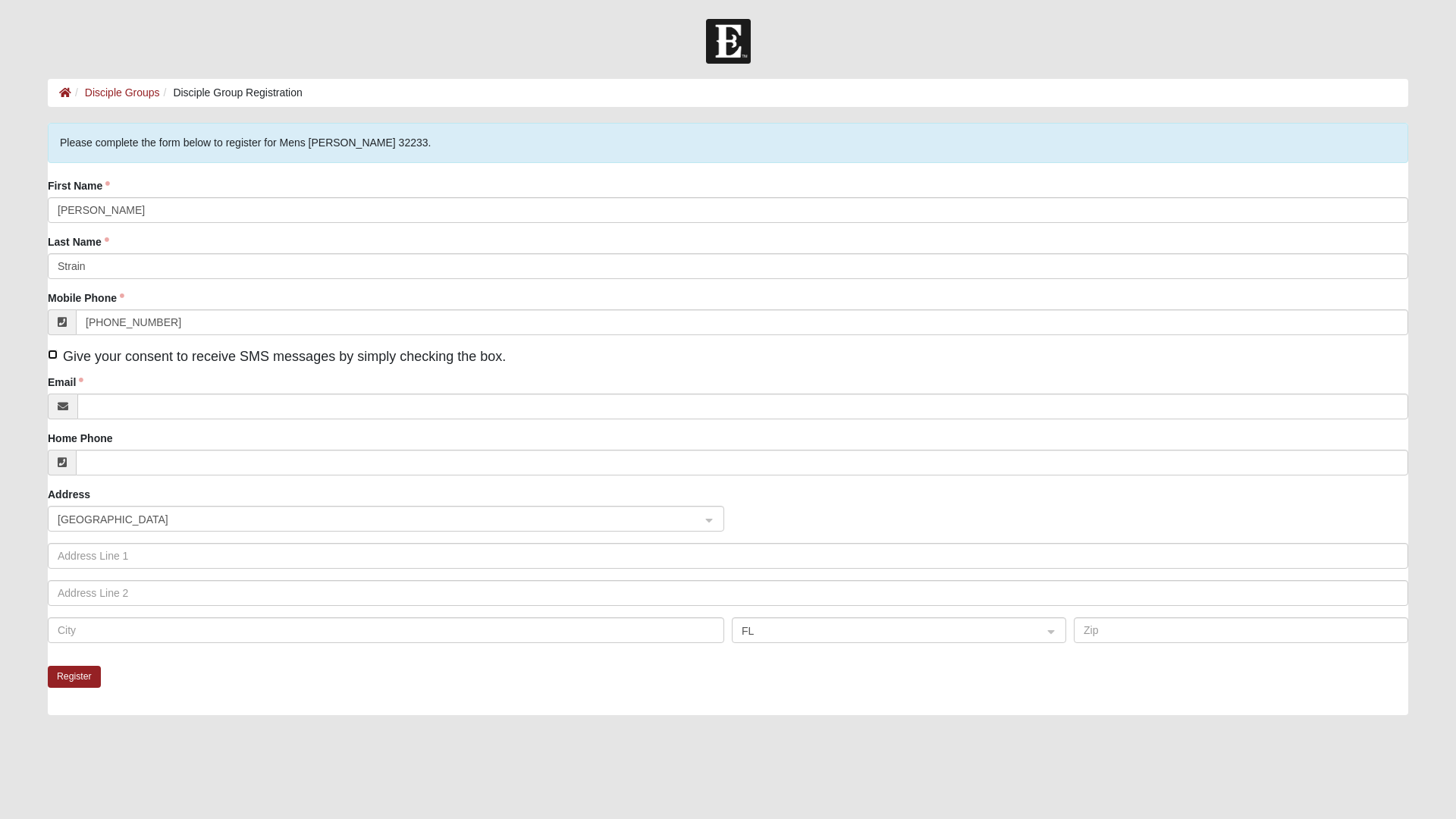
click at [53, 354] on input "Give your consent to receive SMS messages by simply checking the box." at bounding box center [52, 354] width 10 height 10
checkbox input "true"
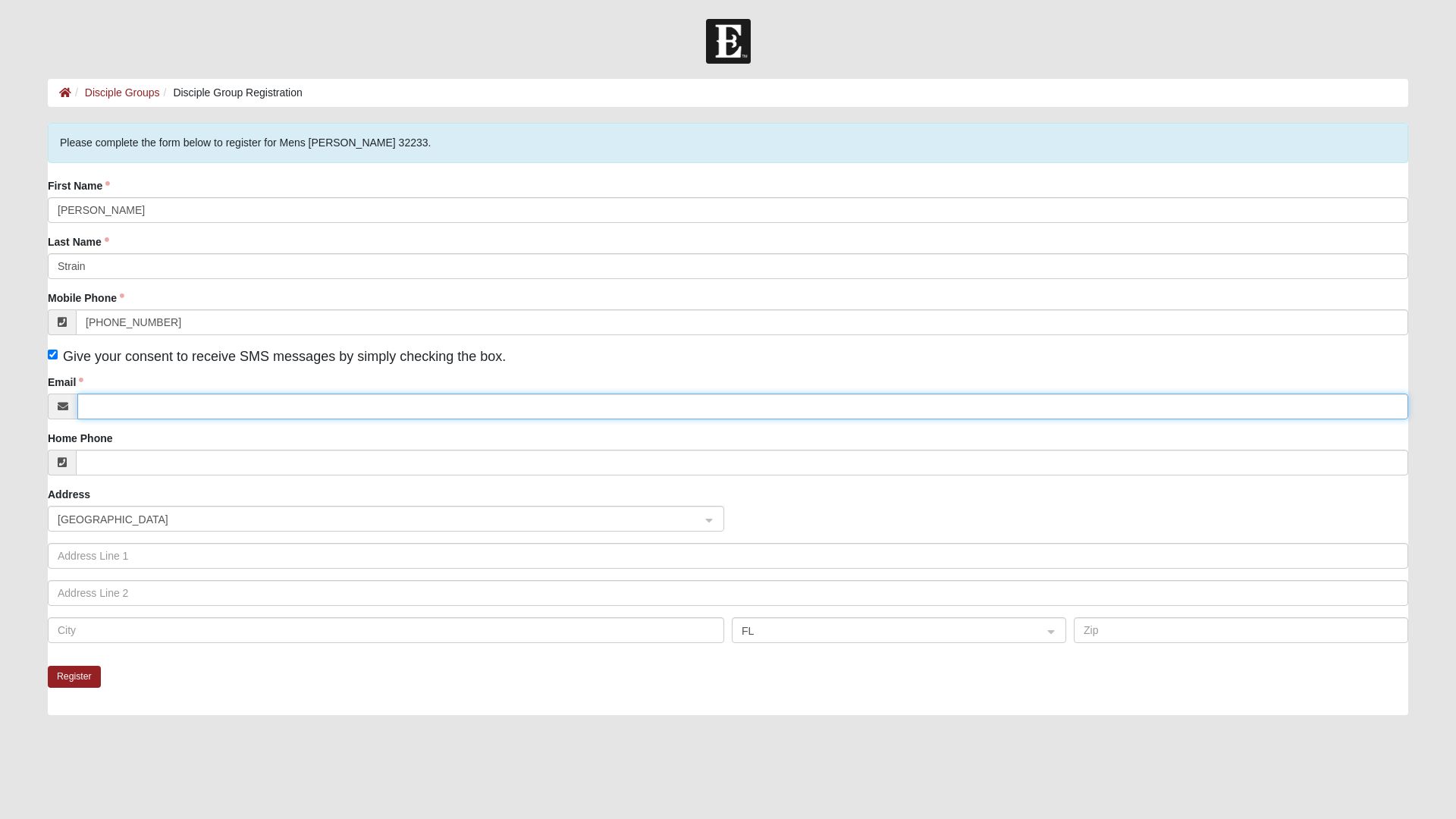
click at [125, 403] on input "Email" at bounding box center [742, 406] width 1330 height 25
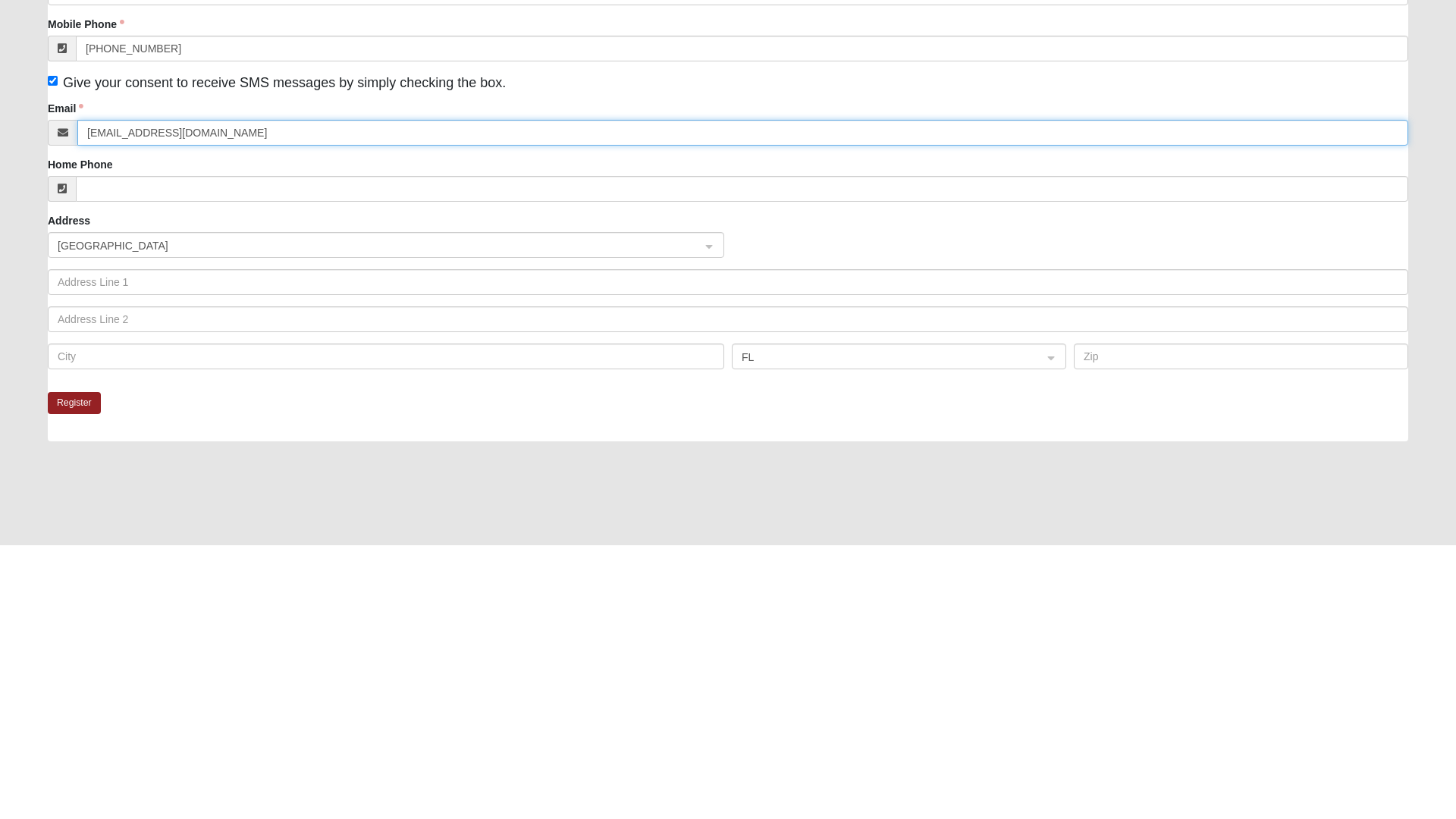
type input "Max26sport@gmail.com"
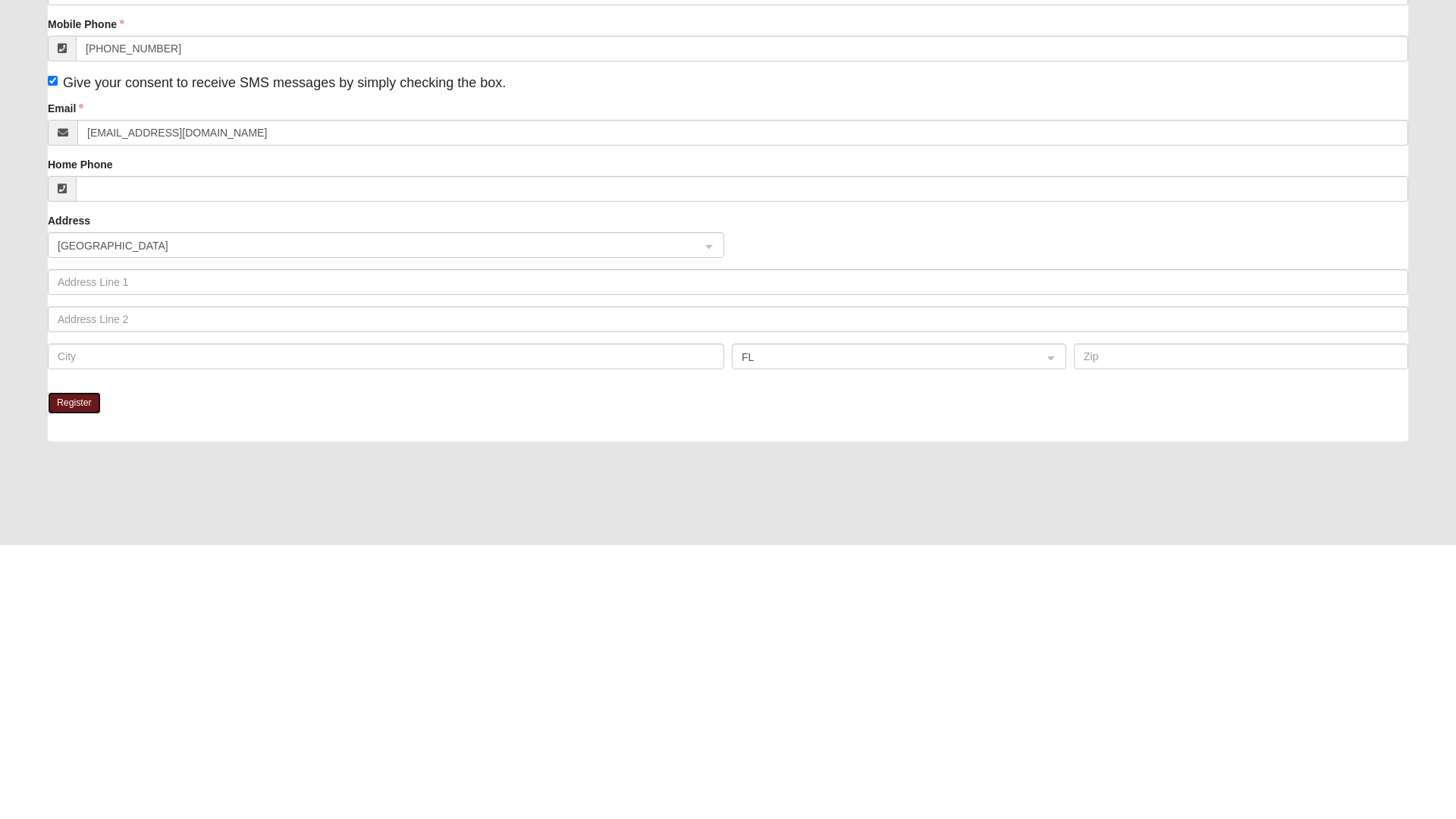
click at [79, 680] on button "Register" at bounding box center [74, 676] width 53 height 22
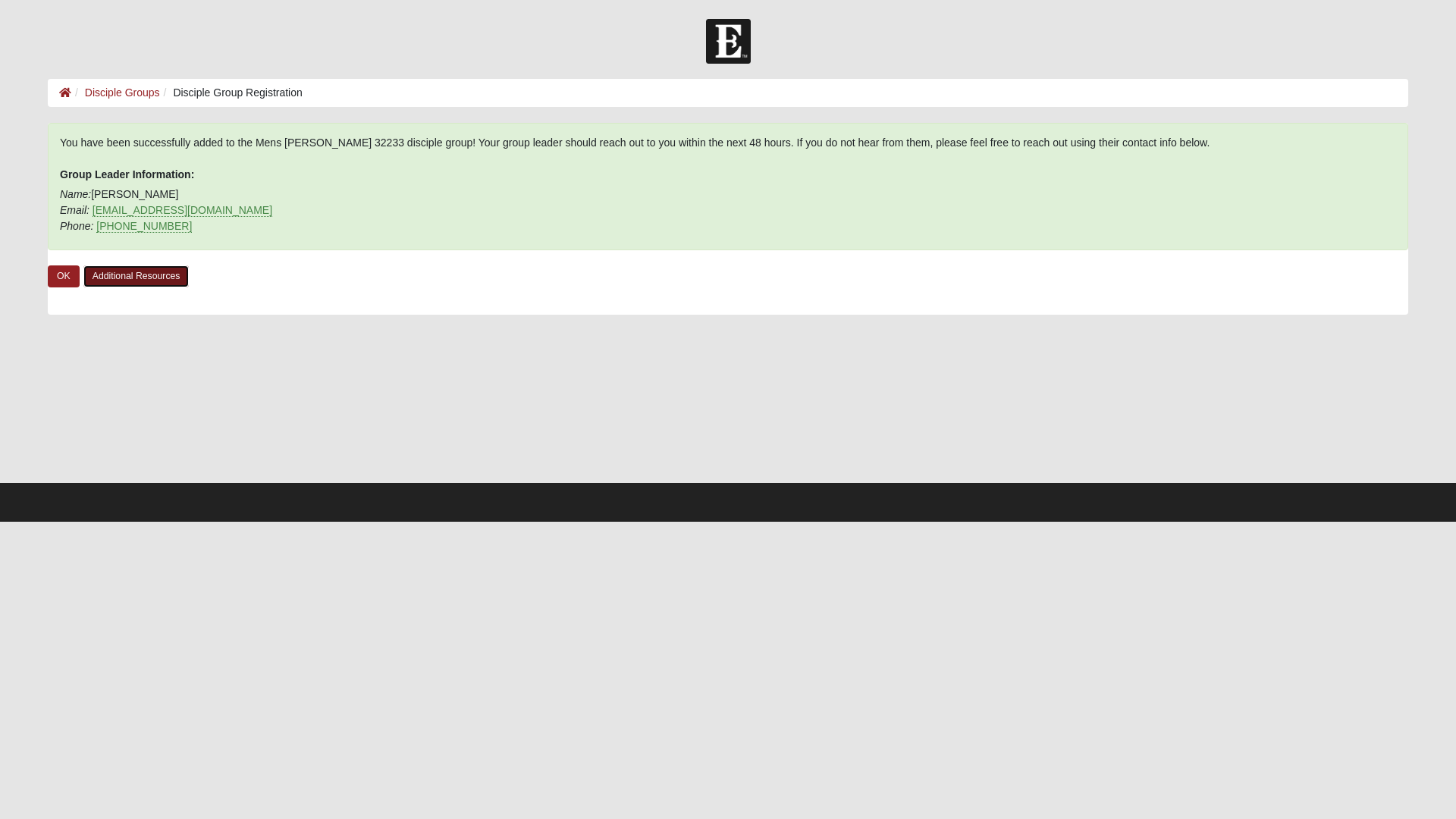
click at [140, 276] on link "Additional Resources" at bounding box center [136, 276] width 106 height 22
